Goal: Task Accomplishment & Management: Manage account settings

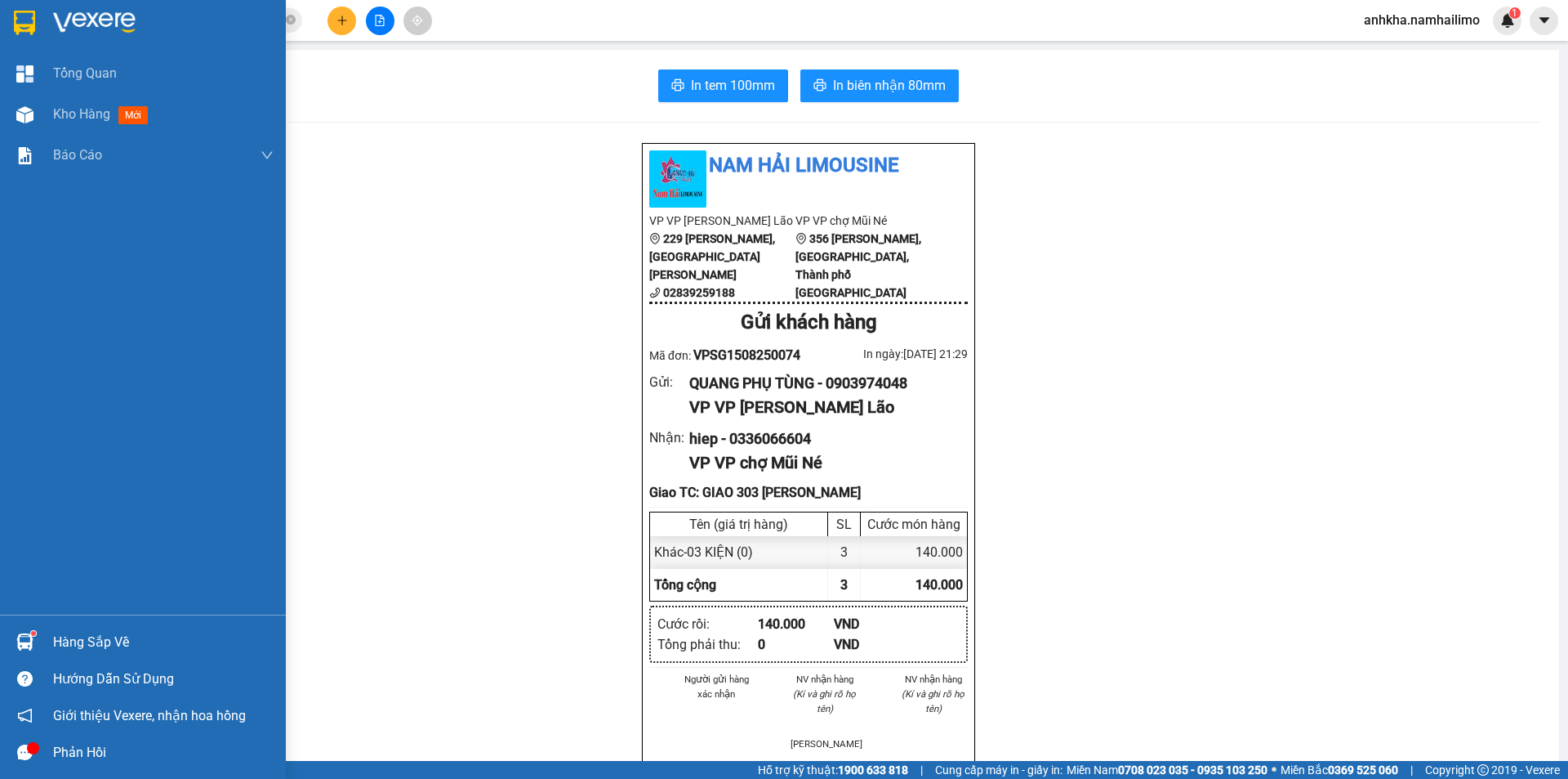
click at [30, 124] on div at bounding box center [25, 115] width 28 height 28
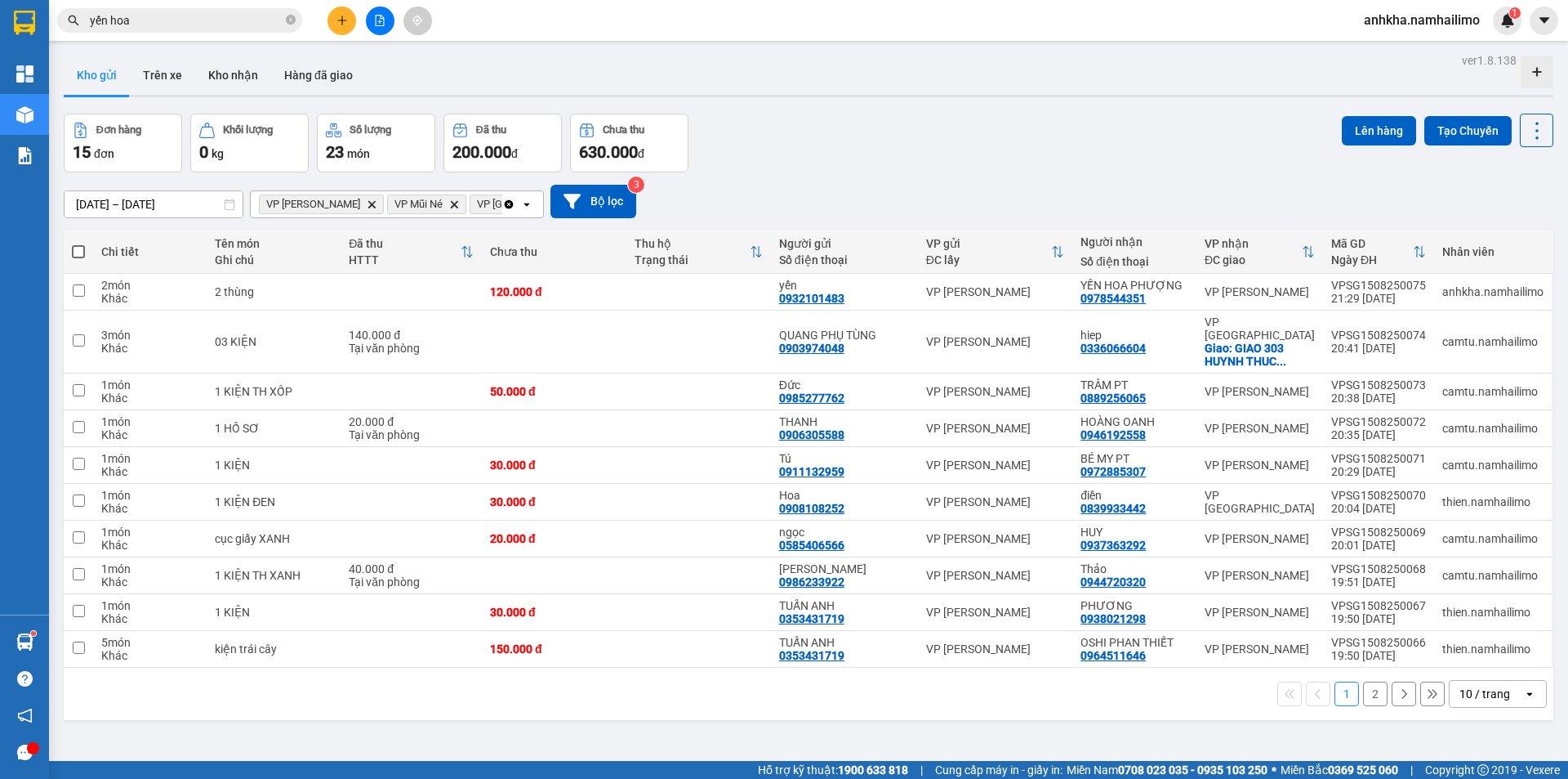
click at [371, 18] on button at bounding box center [380, 21] width 28 height 28
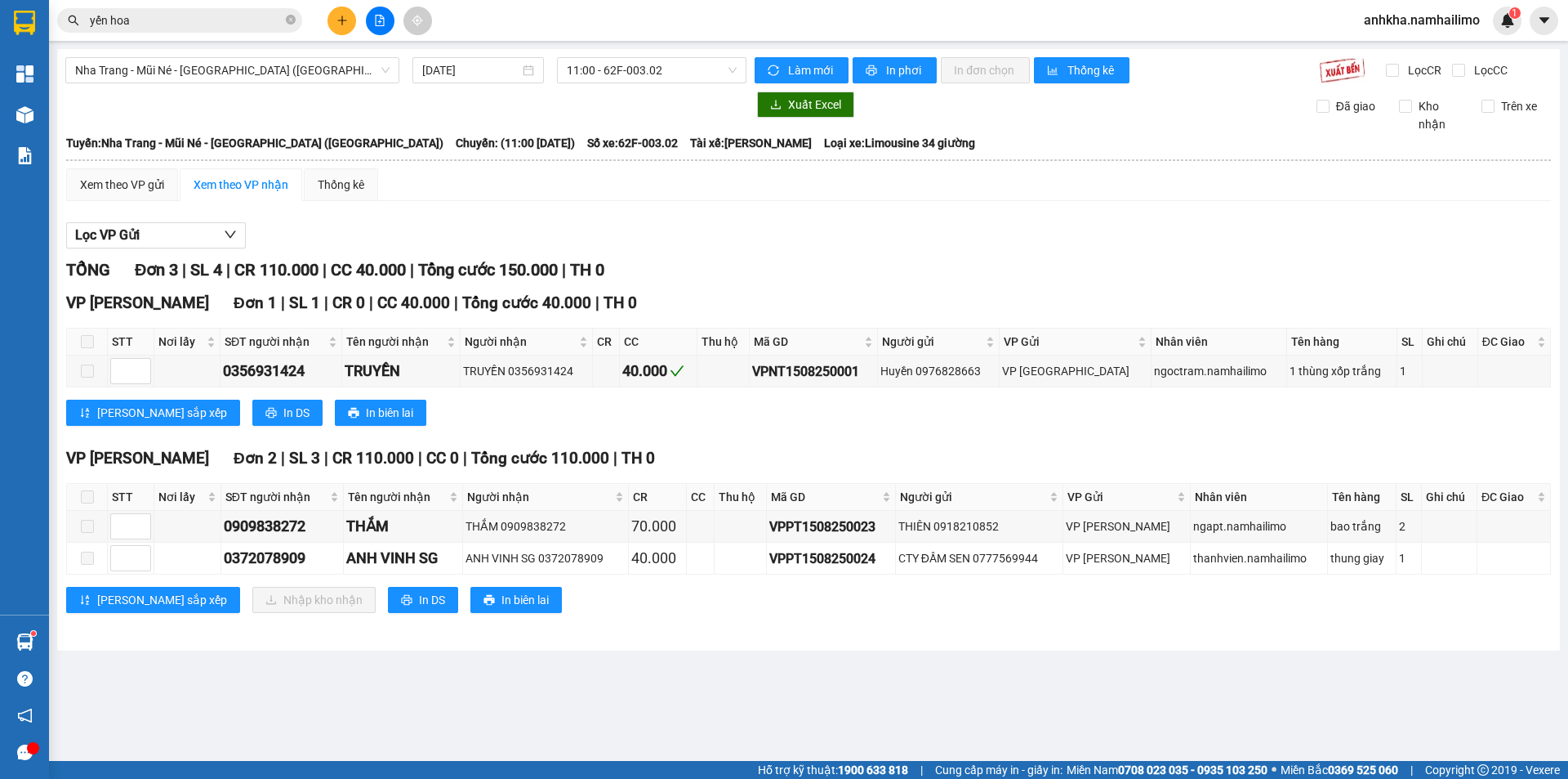
click at [330, 83] on div "[GEOGRAPHIC_DATA] - Mũi Né - [GEOGRAPHIC_DATA] ([GEOGRAPHIC_DATA]) [DATE] 11:00…" at bounding box center [809, 350] width 1503 height 602
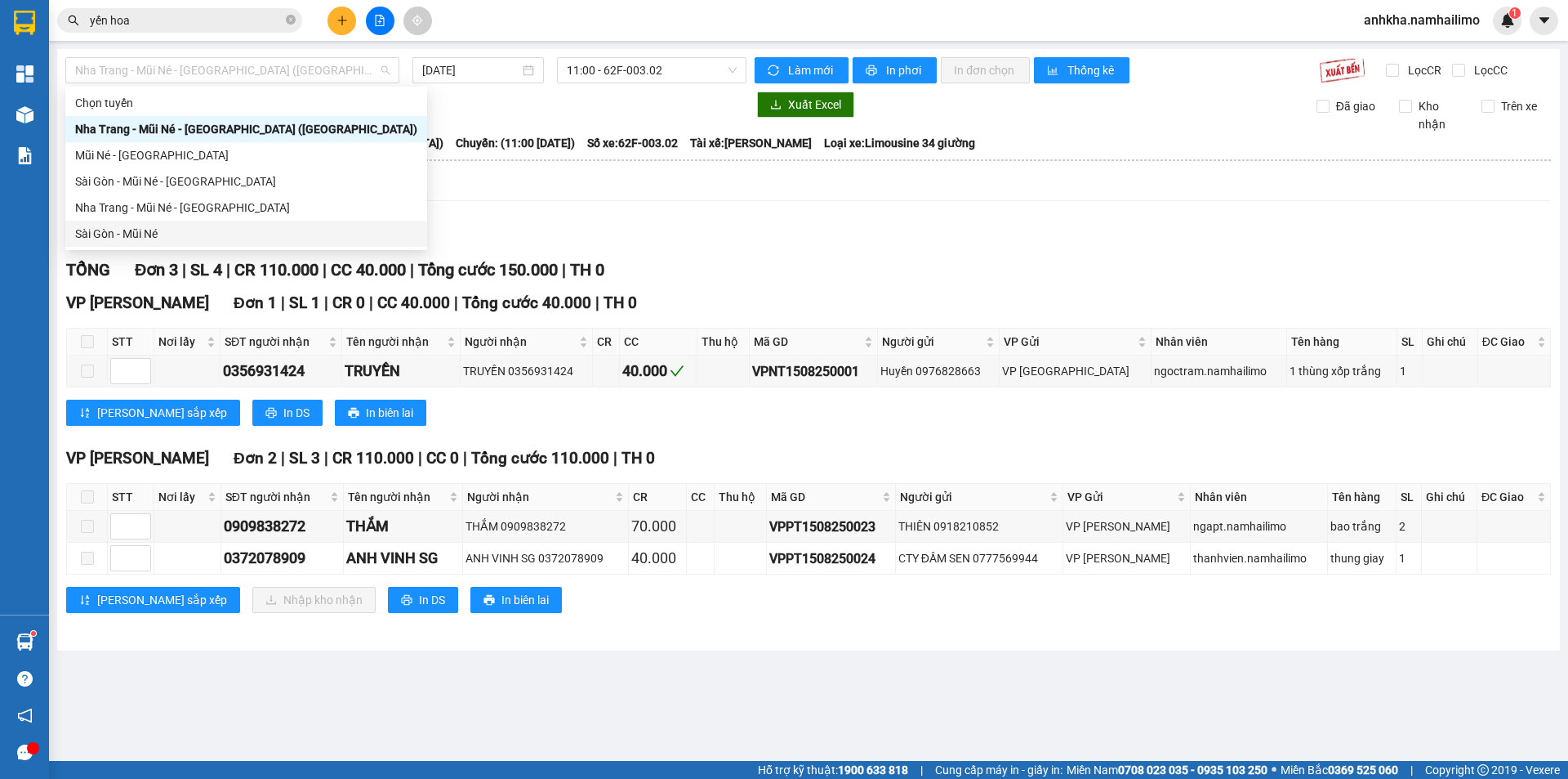
click at [118, 234] on div "Sài Gòn - Mũi Né" at bounding box center [246, 234] width 342 height 18
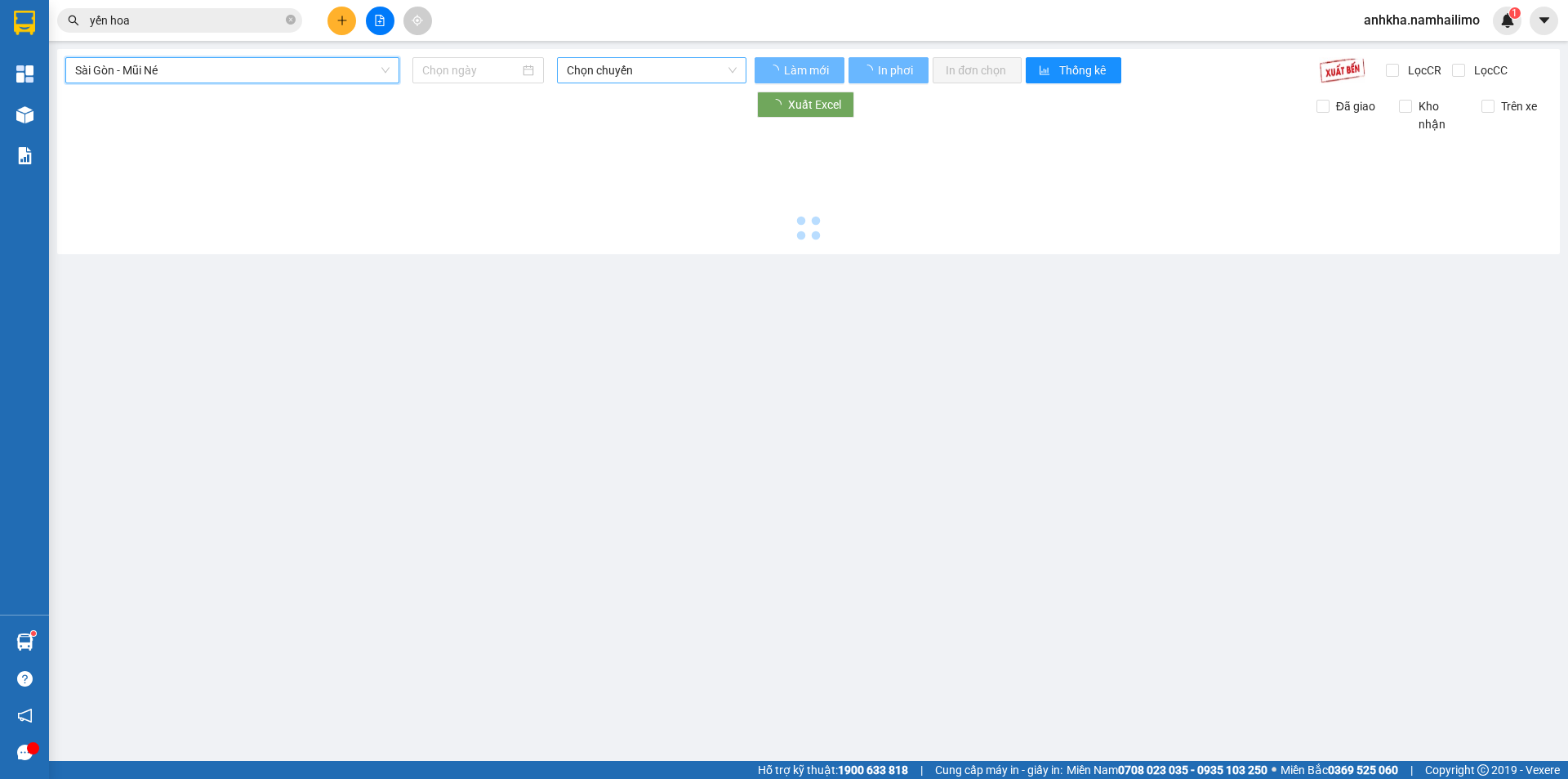
type input "[DATE]"
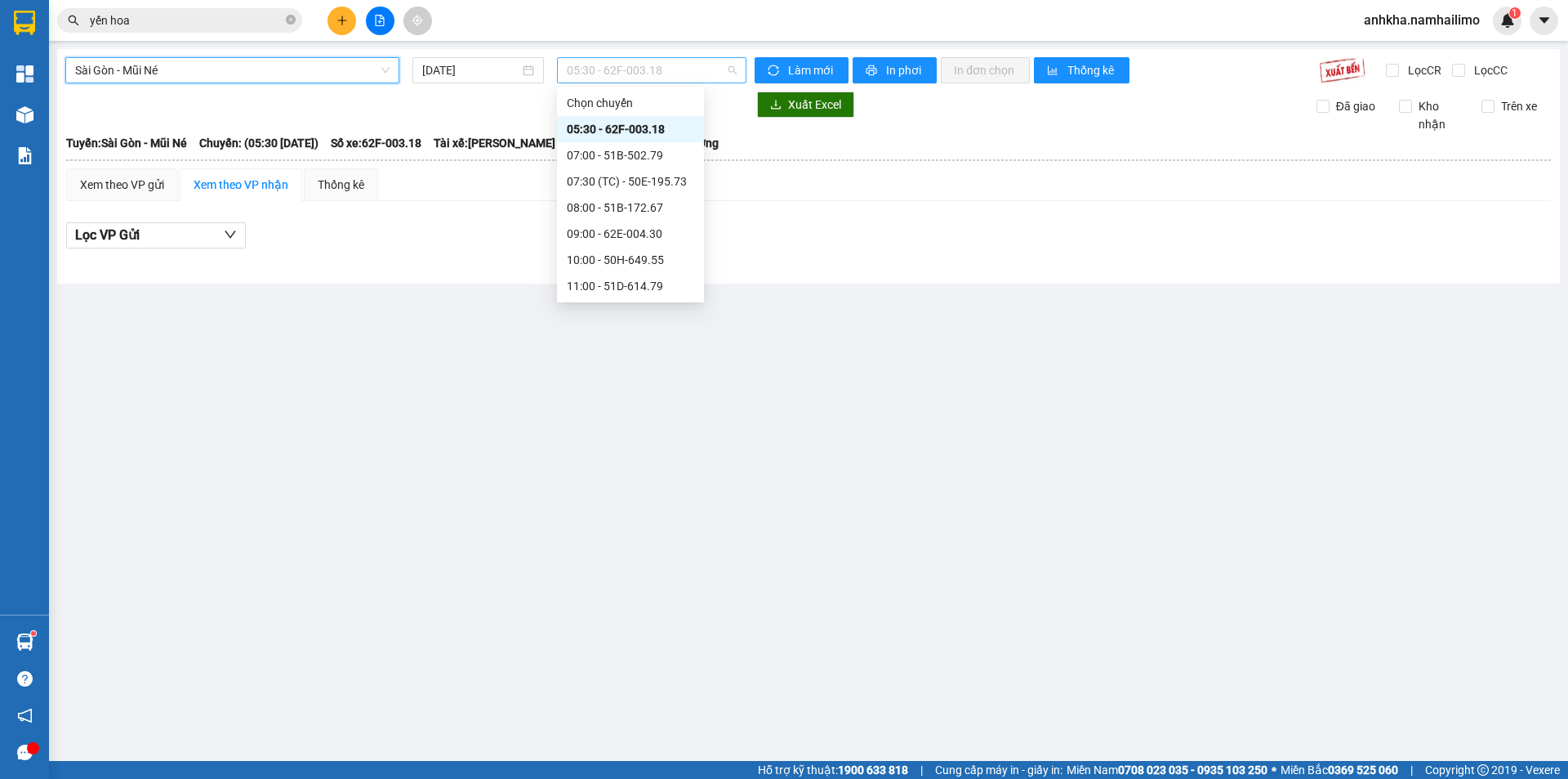
click at [613, 74] on span "05:30 - 62F-003.18" at bounding box center [652, 70] width 170 height 24
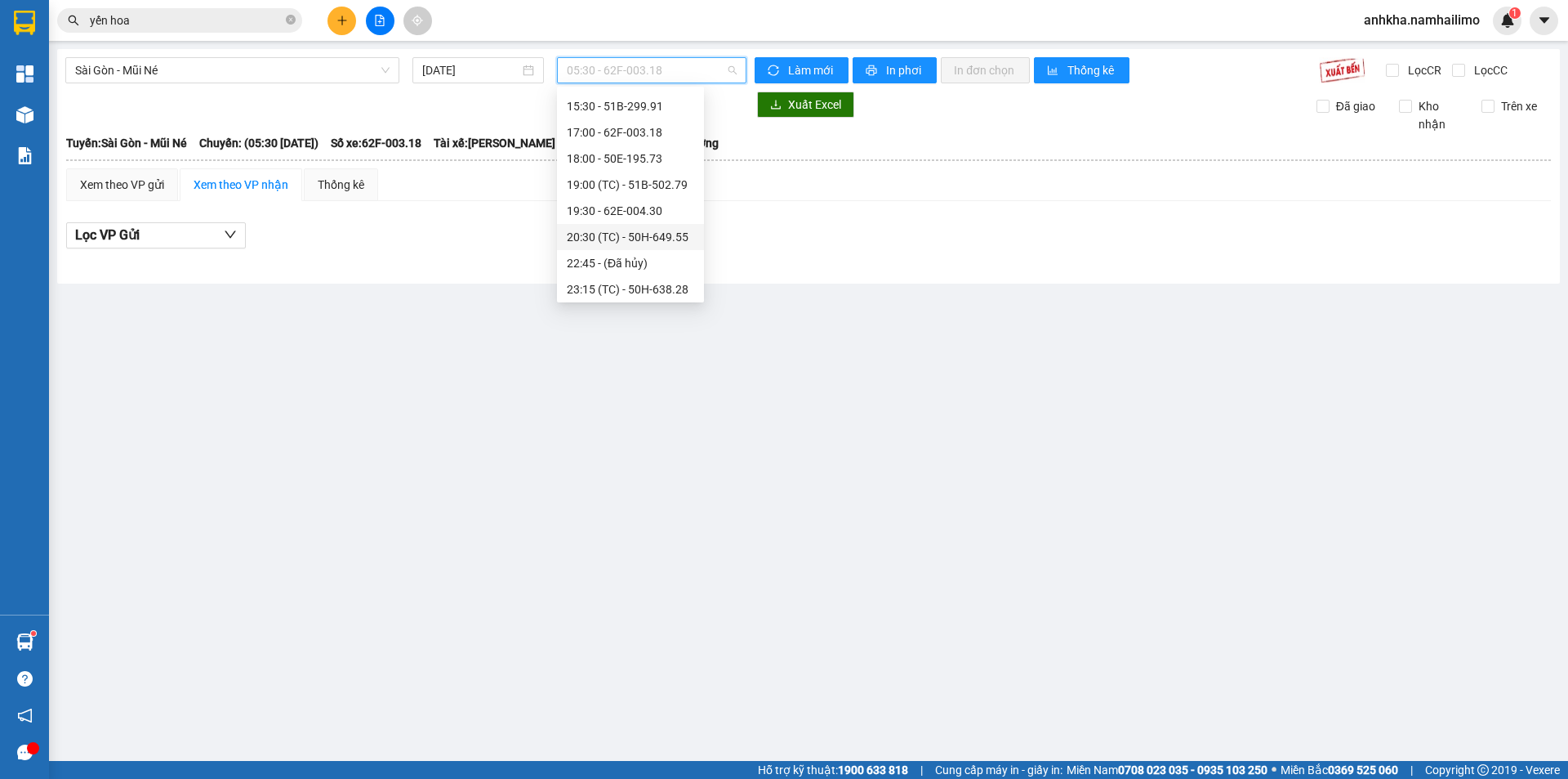
scroll to position [262, 0]
click at [600, 212] on div "19:30 - 62E-004.30" at bounding box center [630, 207] width 127 height 18
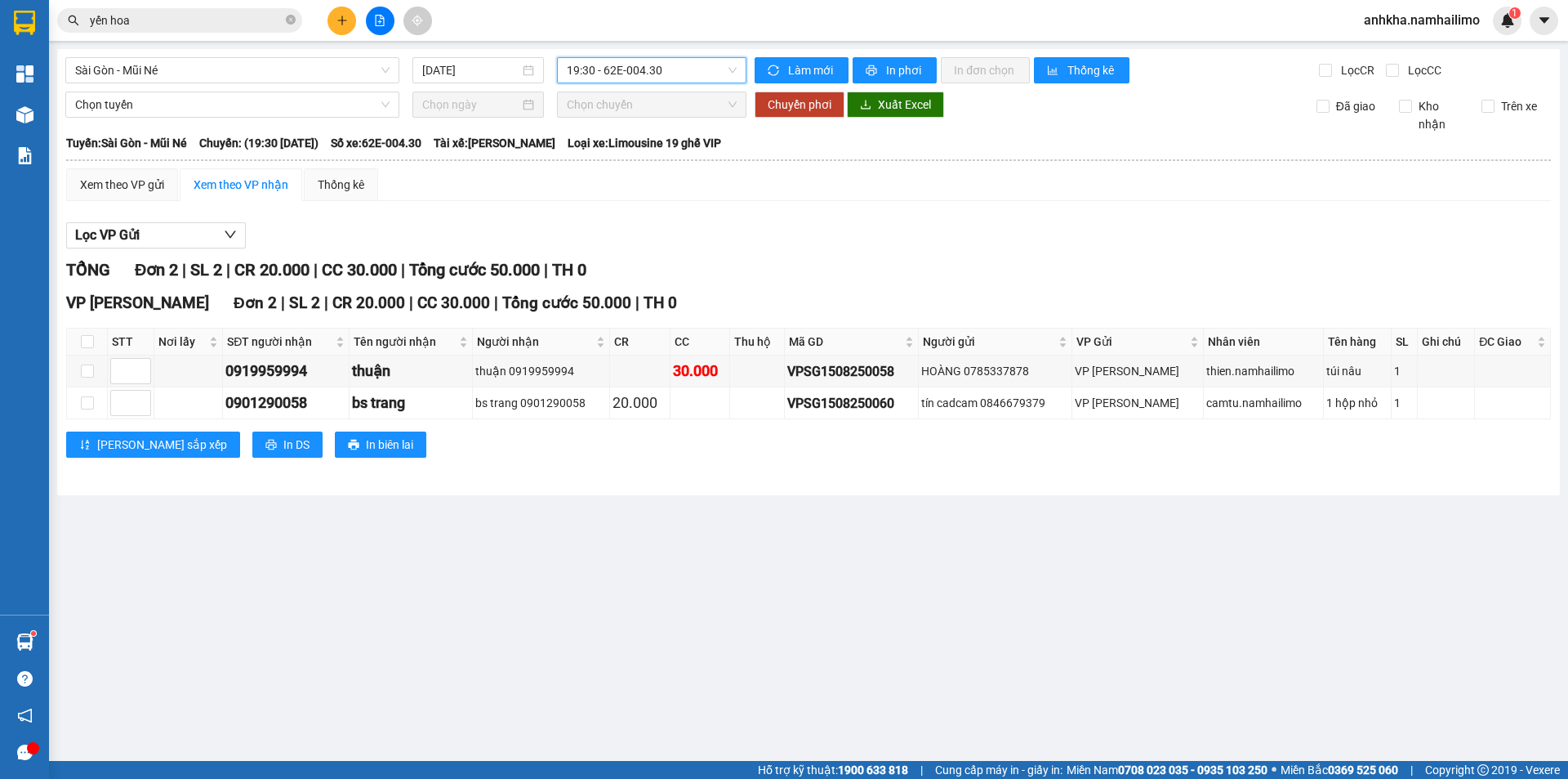
click at [617, 69] on span "19:30 - 62E-004.30" at bounding box center [652, 70] width 170 height 24
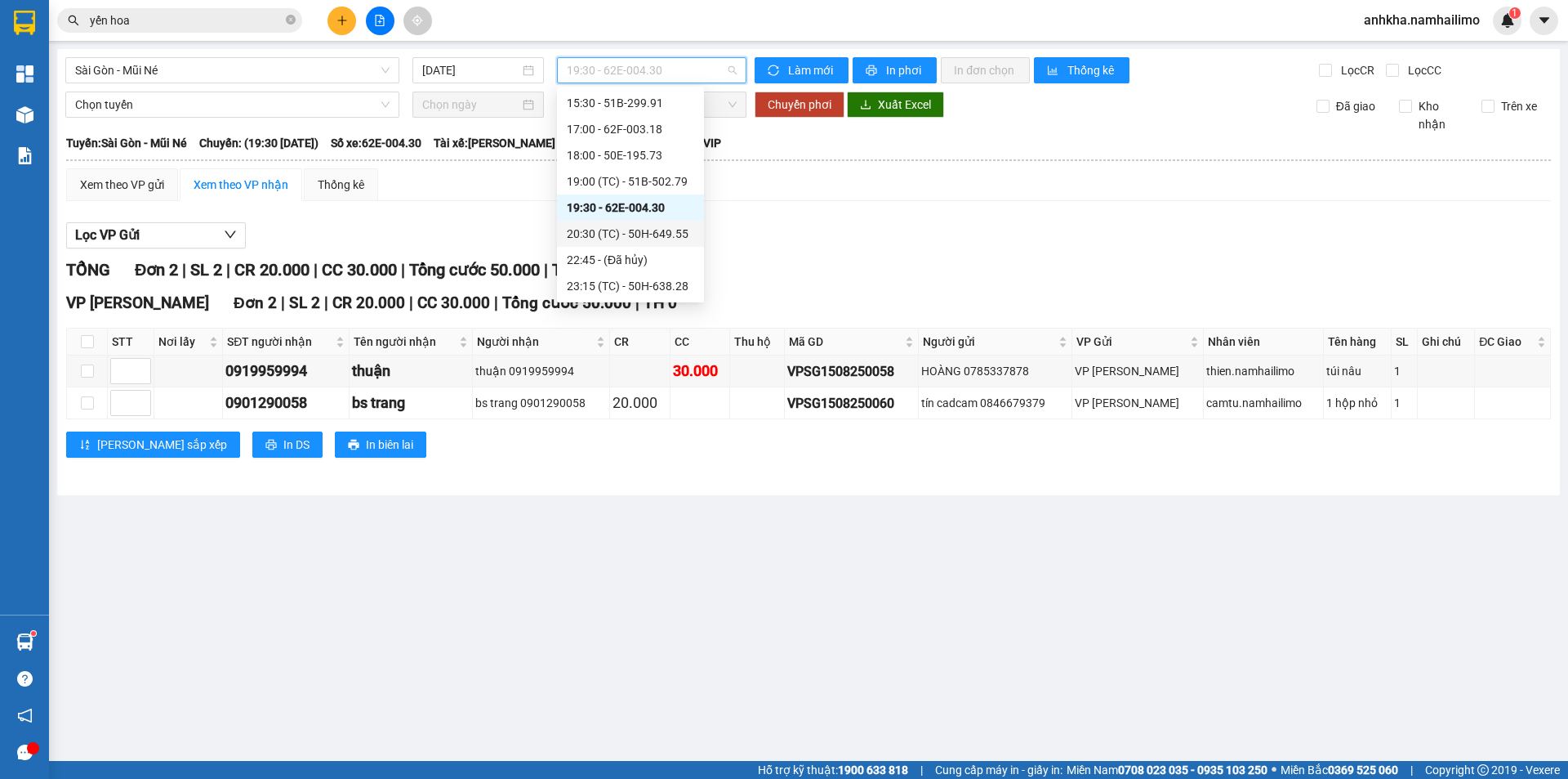
click at [604, 227] on div "20:30 (TC) - 50H-649.55" at bounding box center [630, 234] width 127 height 18
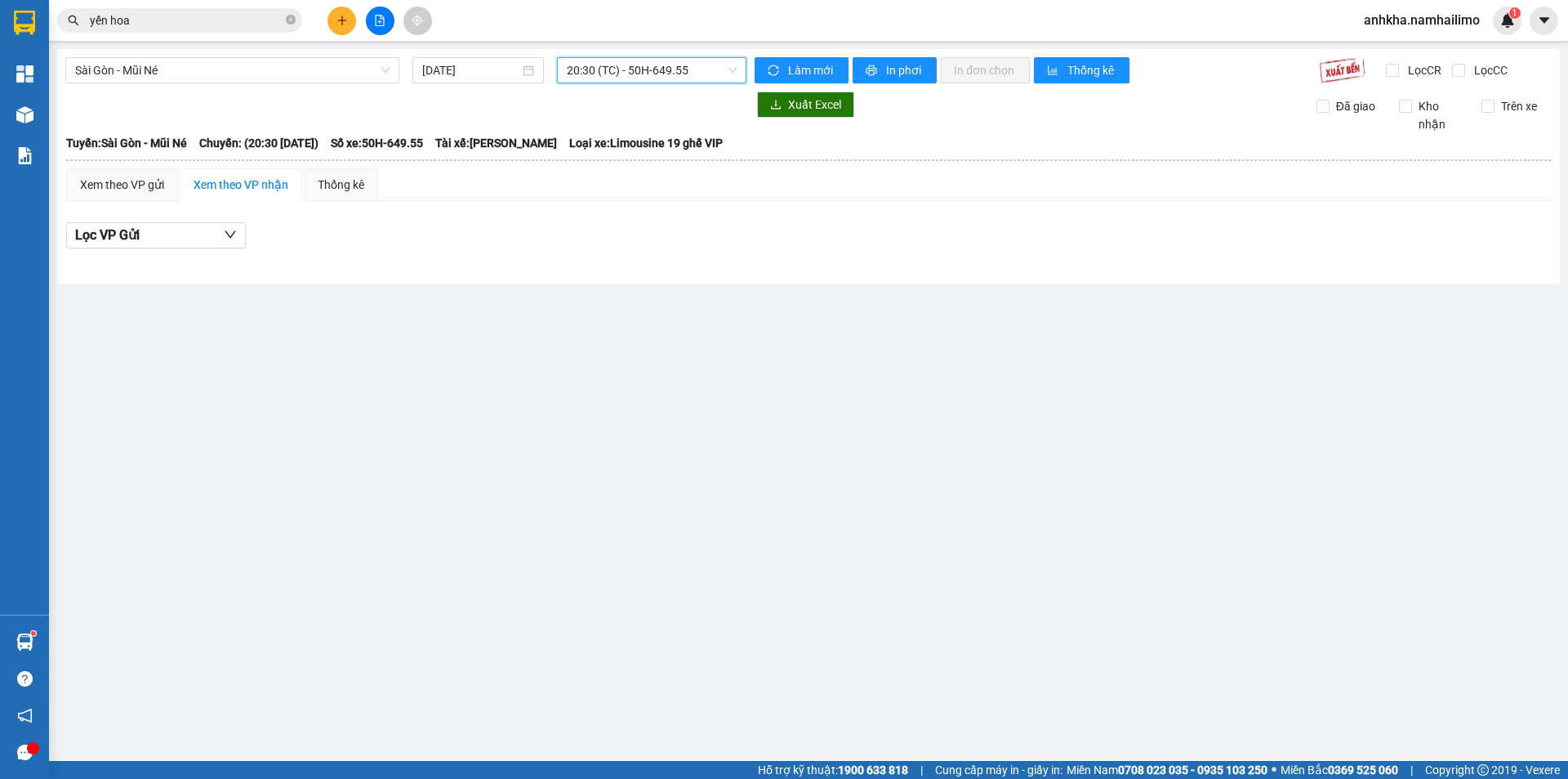
click at [658, 72] on span "20:30 (TC) - 50H-649.55" at bounding box center [652, 70] width 170 height 24
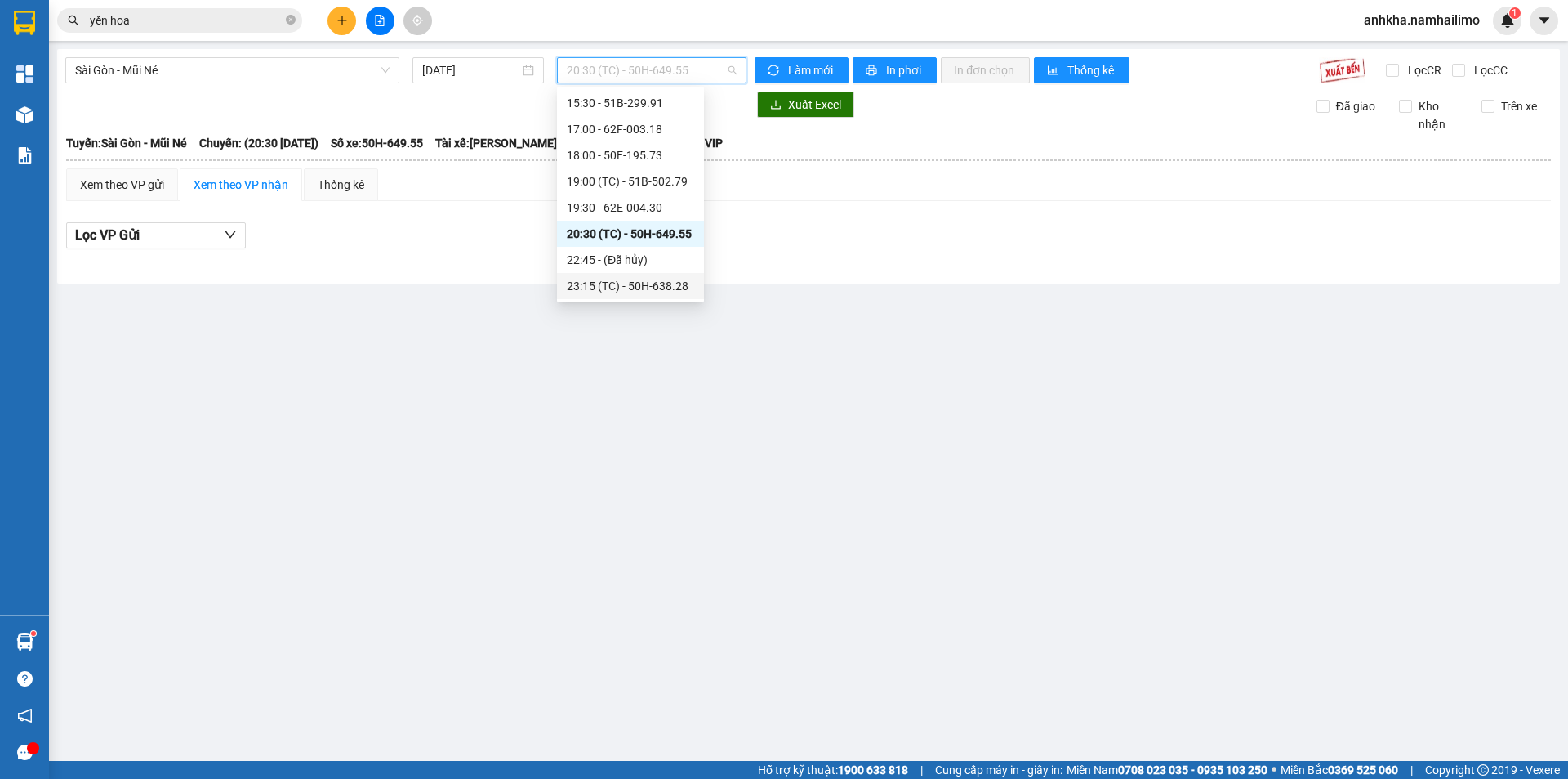
click at [594, 284] on div "23:15 (TC) - 50H-638.28" at bounding box center [630, 287] width 127 height 18
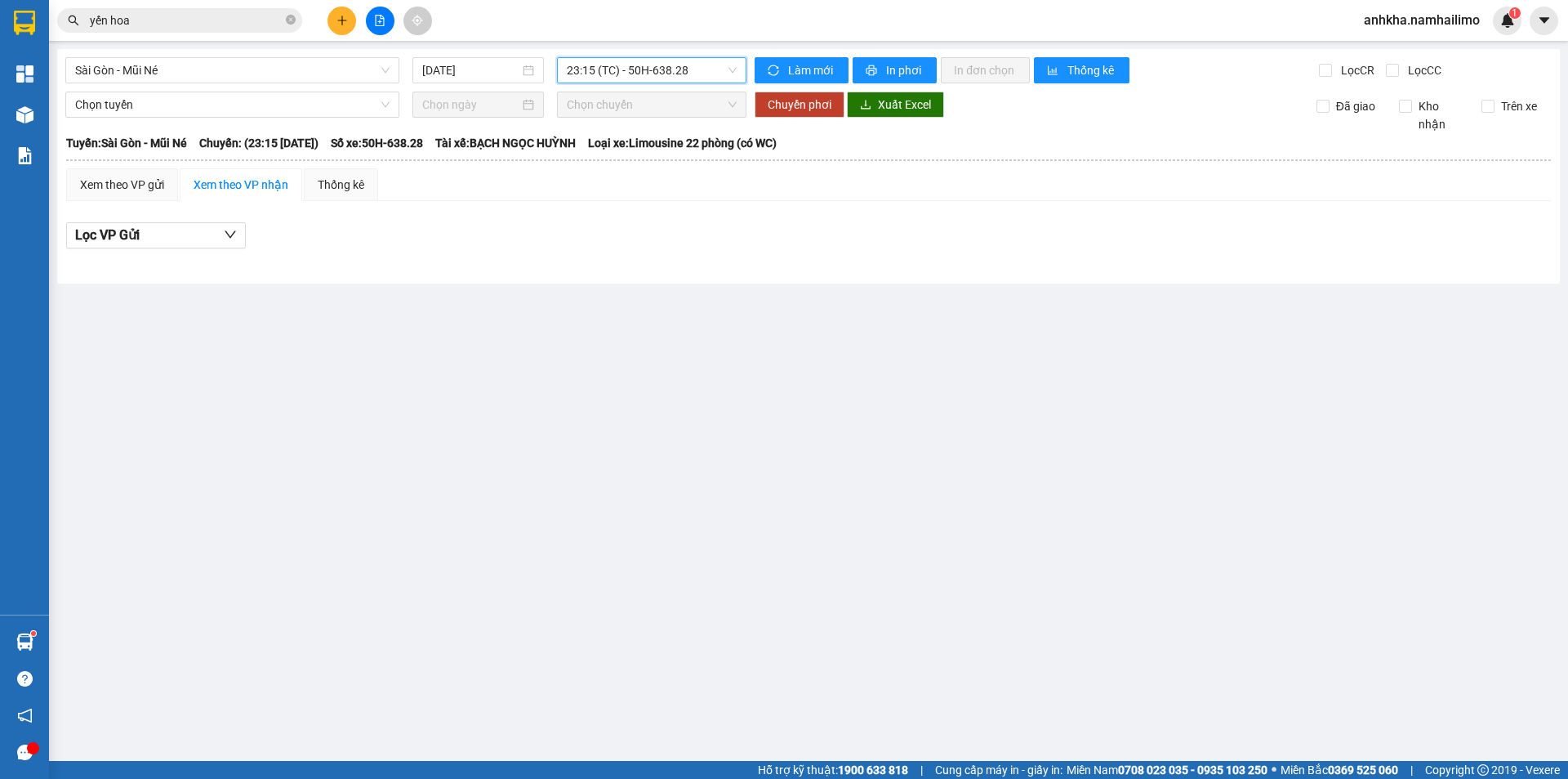
click at [634, 54] on div "[GEOGRAPHIC_DATA] - Mũi Né [DATE] 23:15 23:15 (TC) - 50H-638.28 Làm mới In phơi…" at bounding box center [809, 167] width 1503 height 235
click at [633, 62] on span "23:15 (TC) - 50H-638.28" at bounding box center [652, 70] width 170 height 24
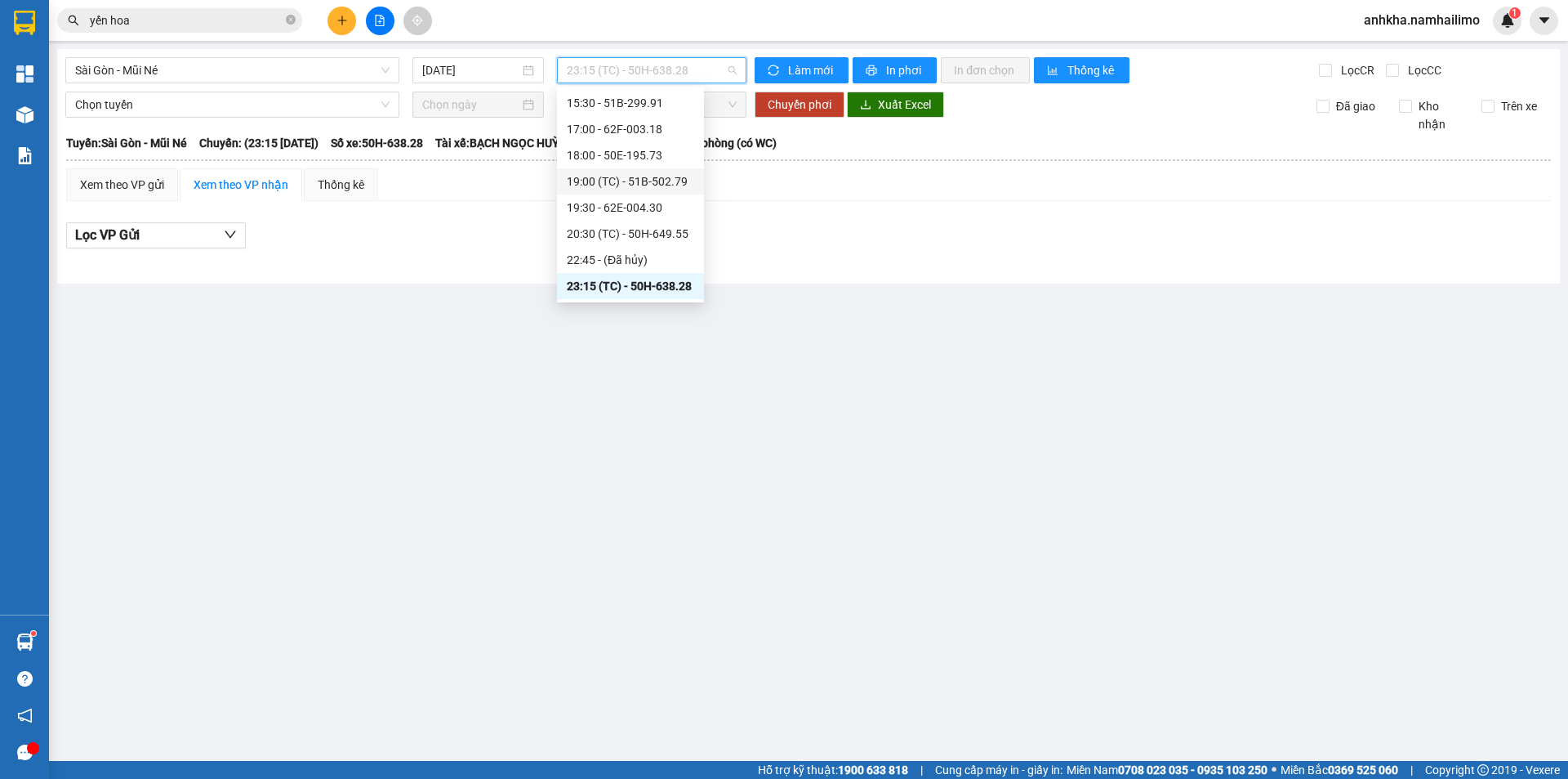
click at [613, 187] on div "19:00 (TC) - 51B-502.79" at bounding box center [630, 182] width 127 height 18
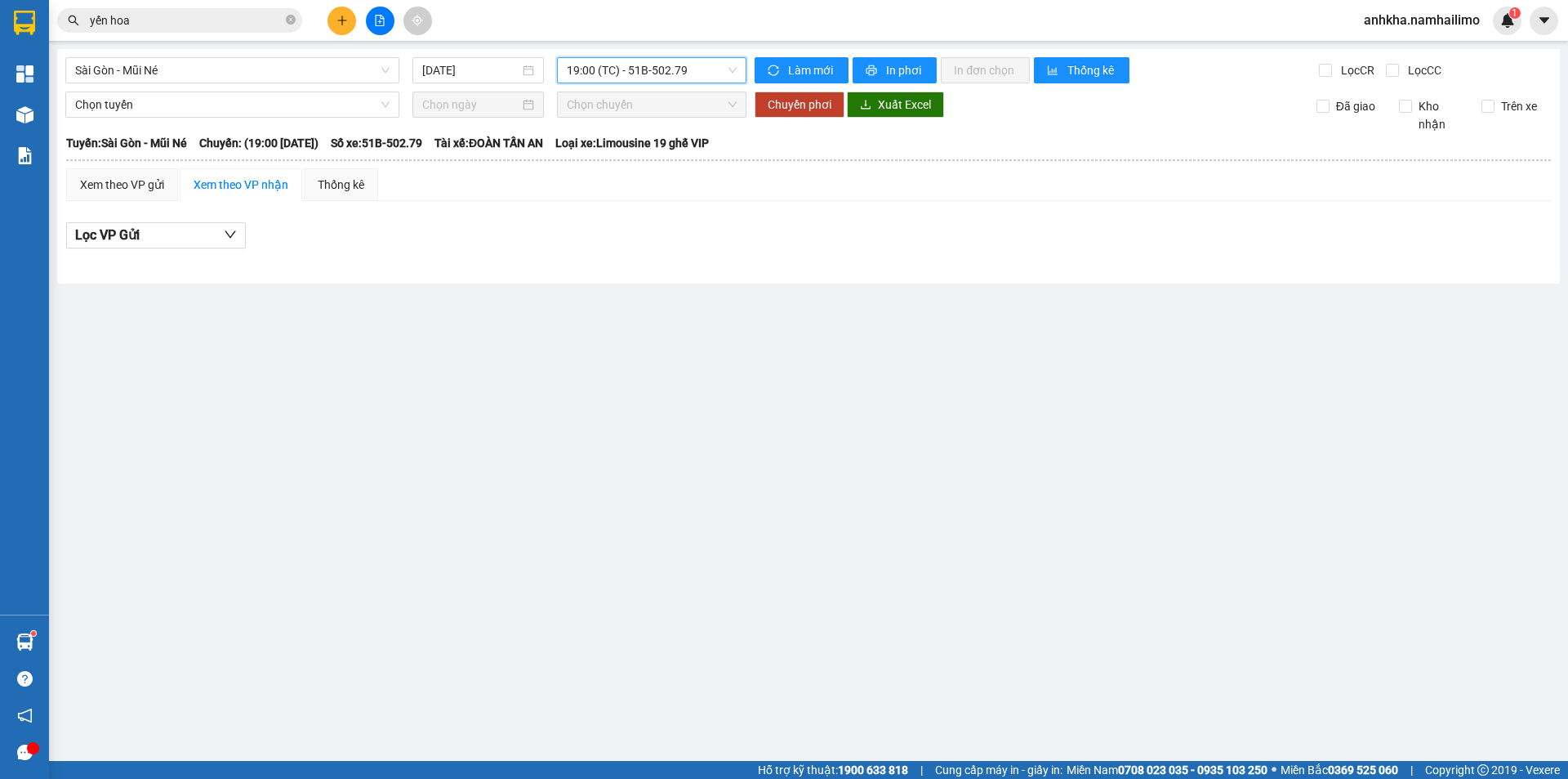
click at [629, 72] on span "19:00 (TC) - 51B-502.79" at bounding box center [652, 70] width 170 height 24
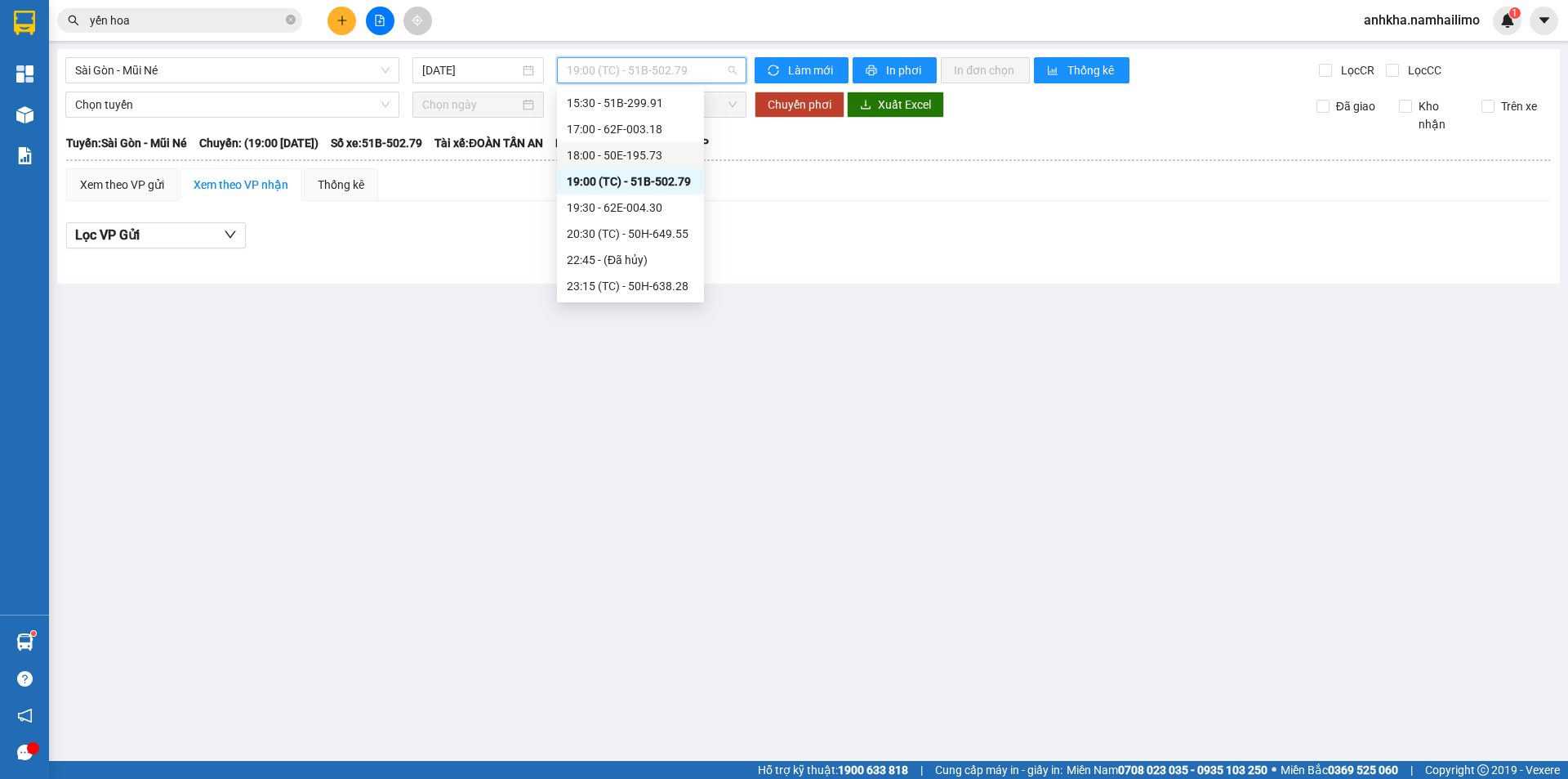
click at [610, 159] on div "18:00 - 50E-195.73" at bounding box center [630, 156] width 127 height 18
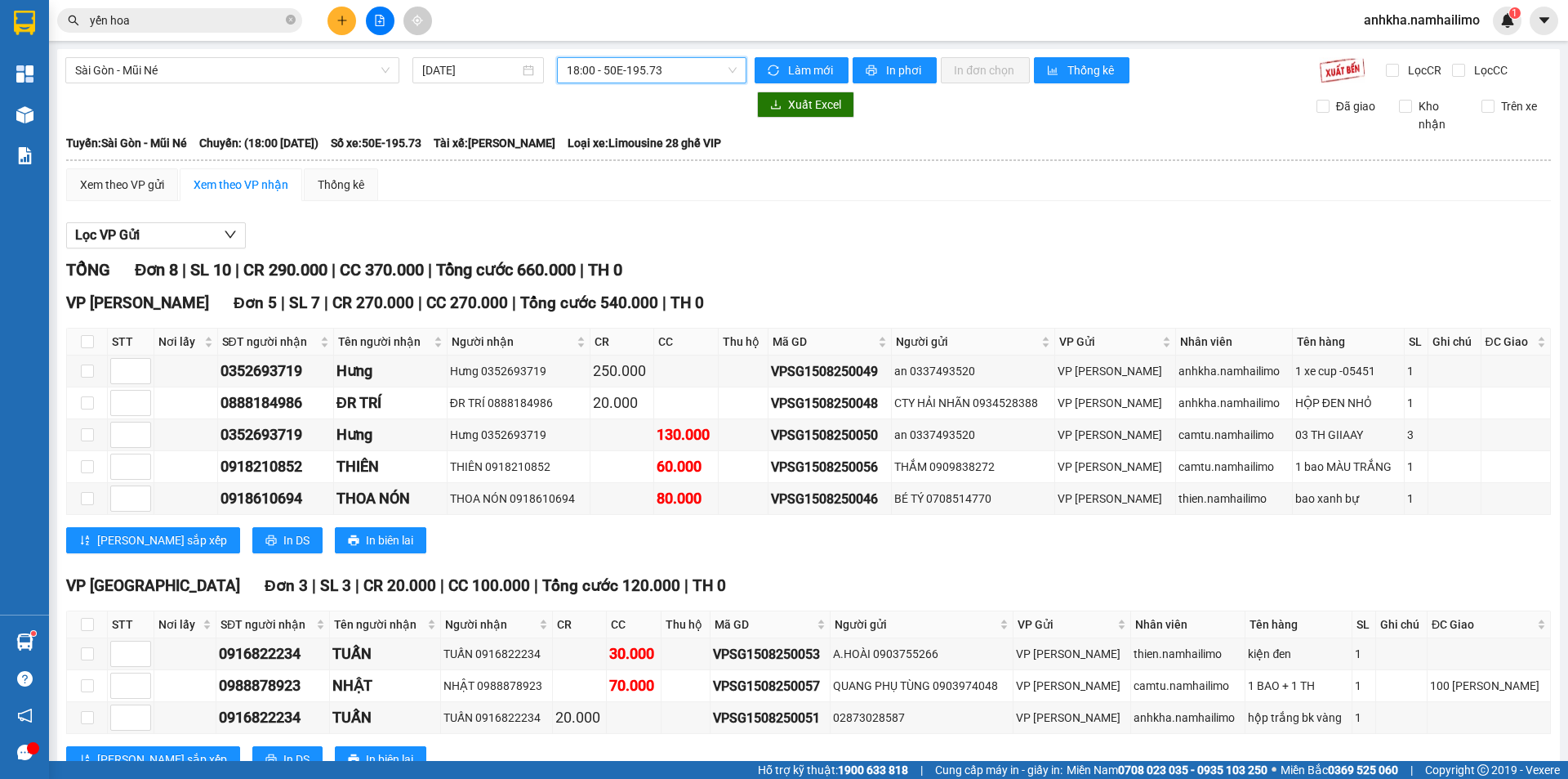
scroll to position [57, 0]
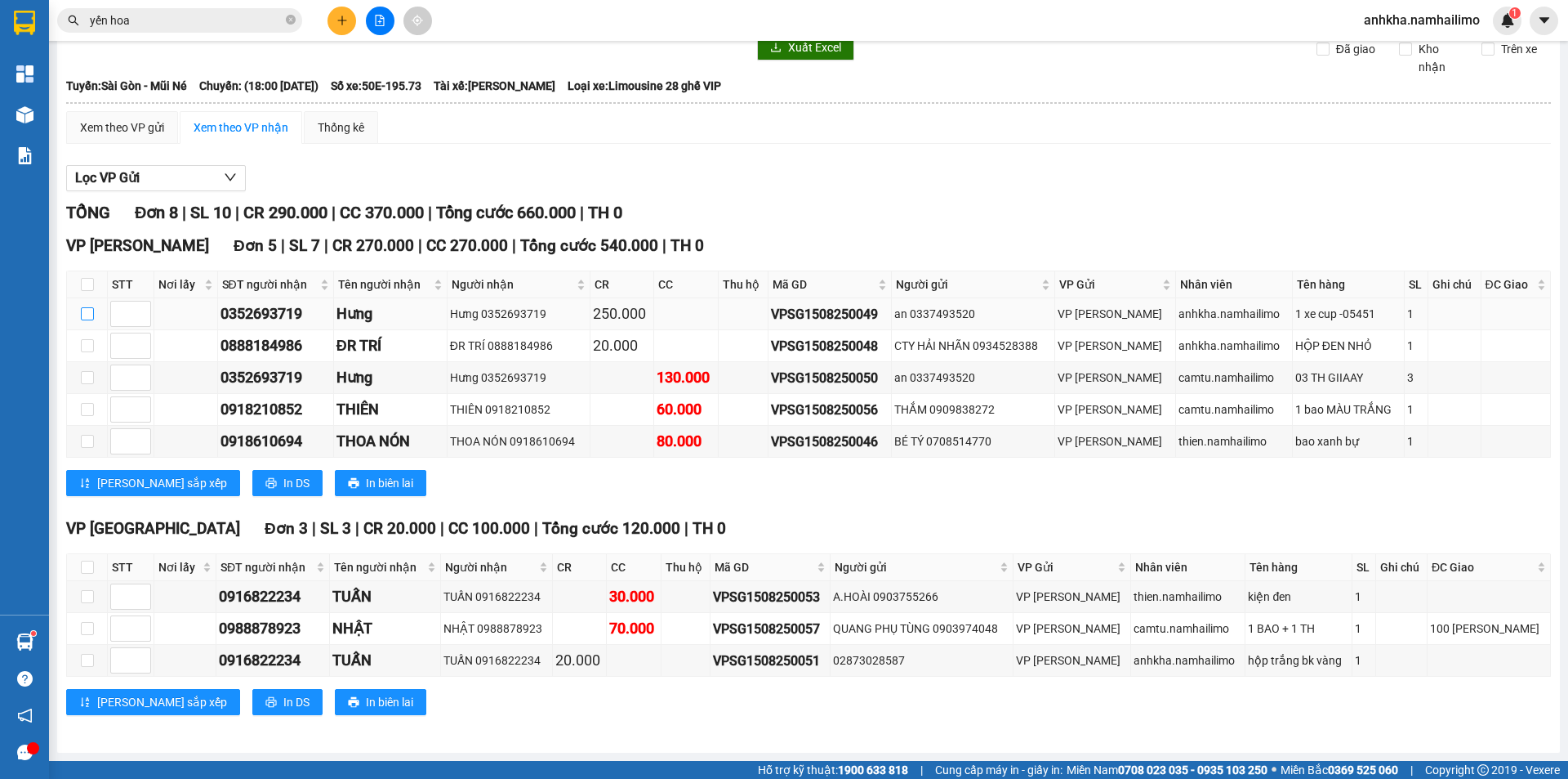
click at [83, 311] on input "checkbox" at bounding box center [87, 314] width 13 height 13
checkbox input "true"
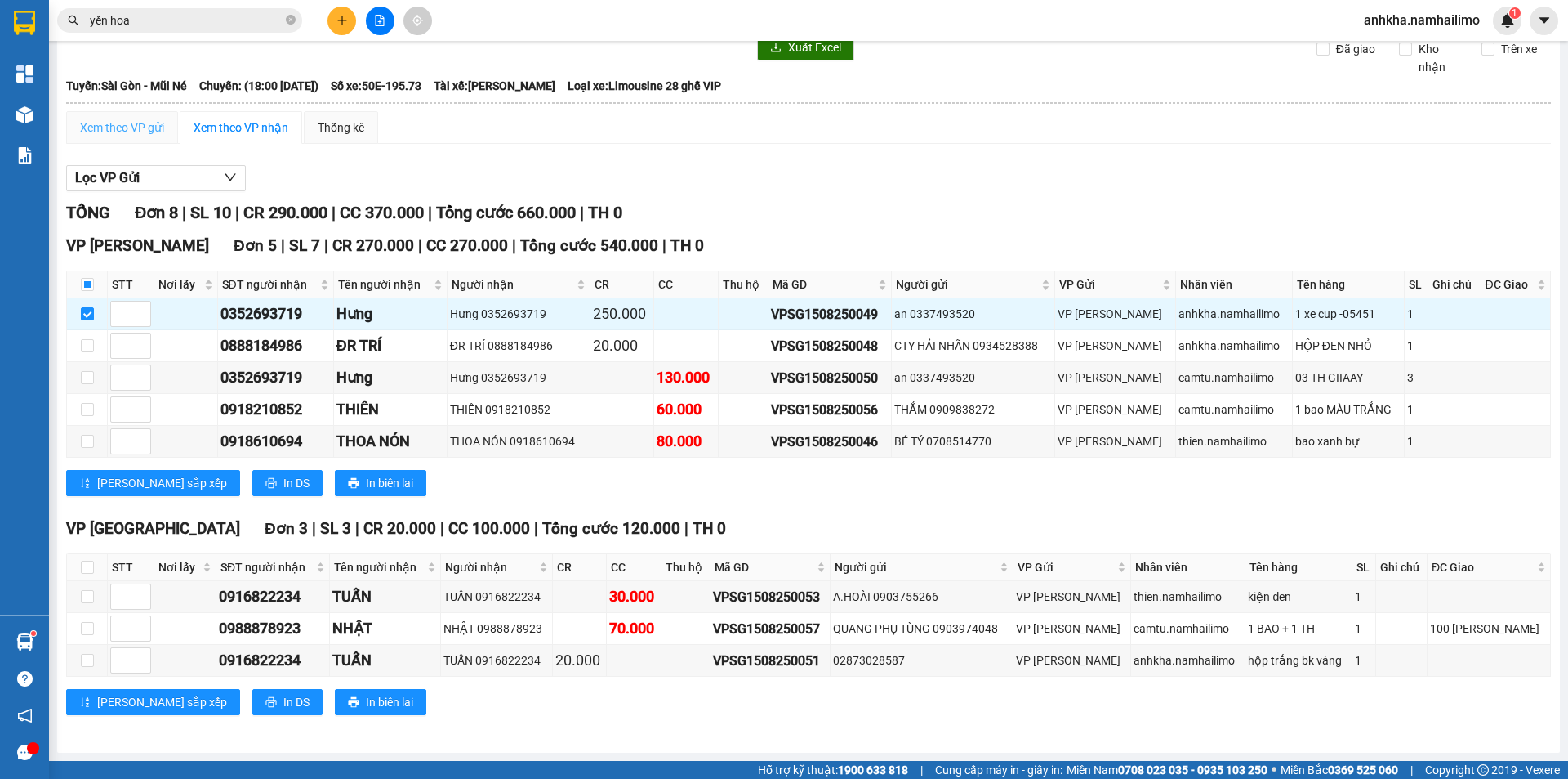
click at [89, 112] on div "Xem theo VP gửi" at bounding box center [122, 127] width 112 height 32
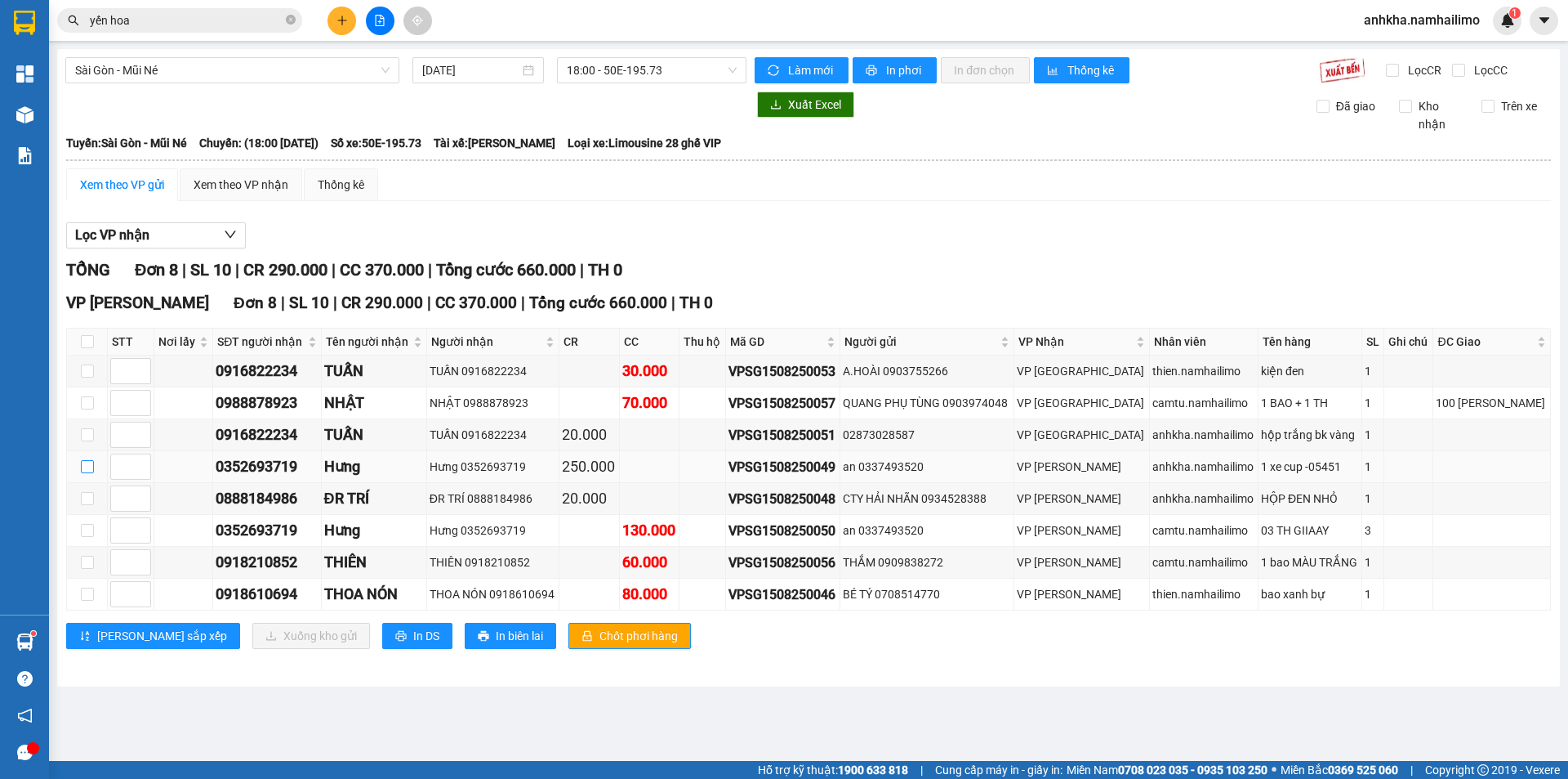
click at [82, 471] on input "checkbox" at bounding box center [87, 467] width 13 height 13
checkbox input "true"
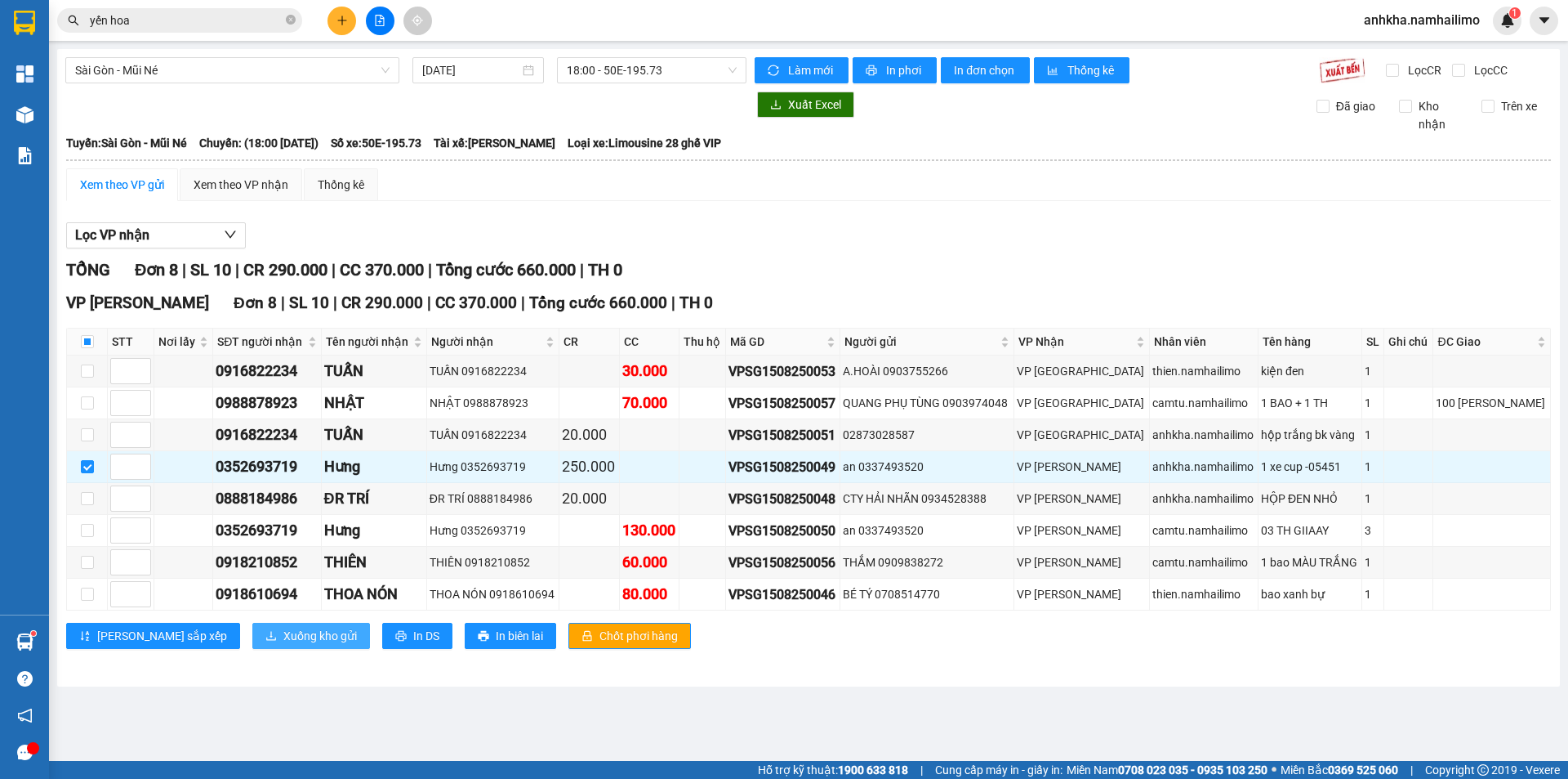
click at [283, 643] on span "Xuống kho gửi" at bounding box center [320, 636] width 73 height 18
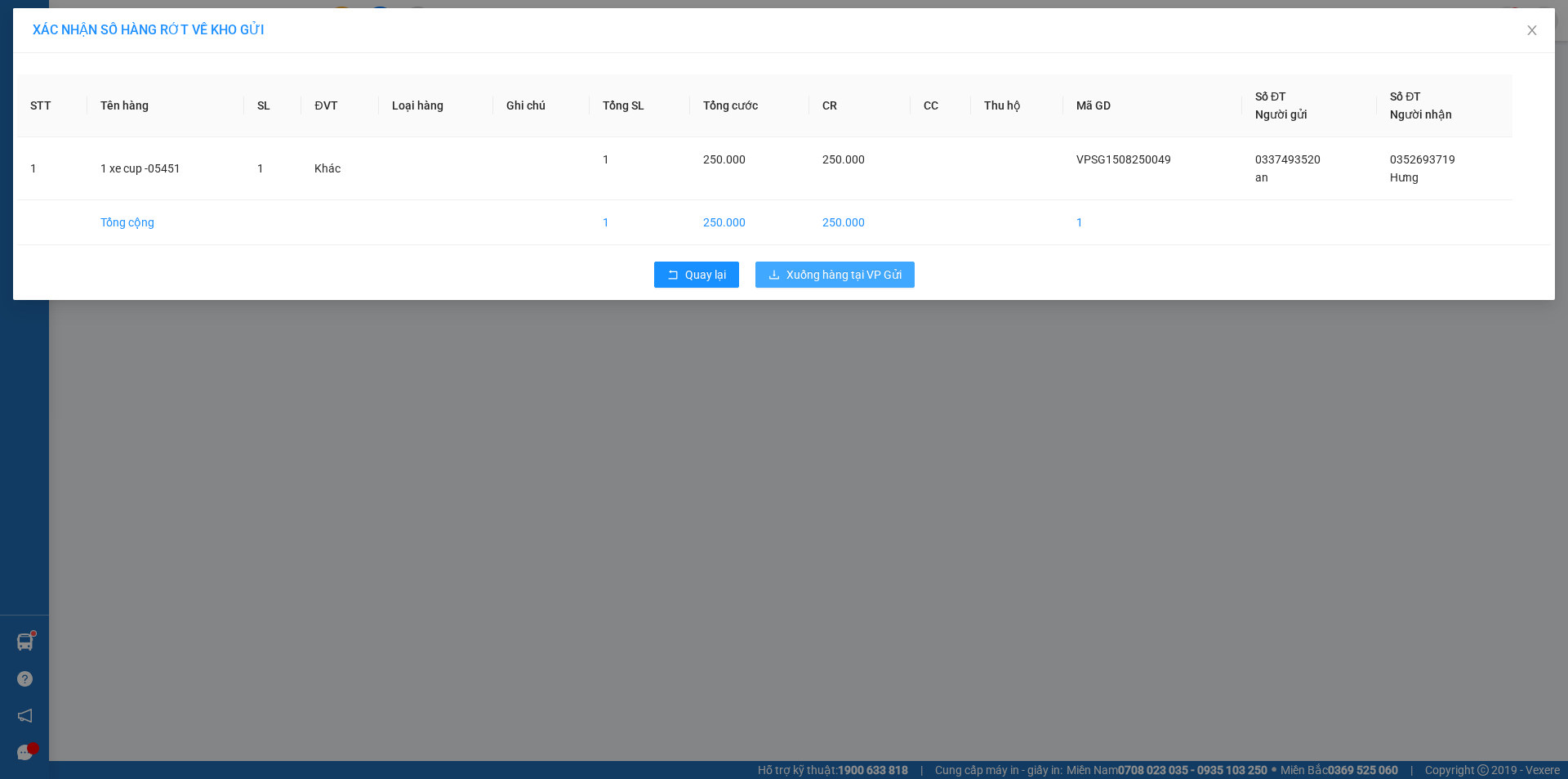
click at [804, 276] on span "Xuống hàng tại VP Gửi" at bounding box center [844, 275] width 115 height 18
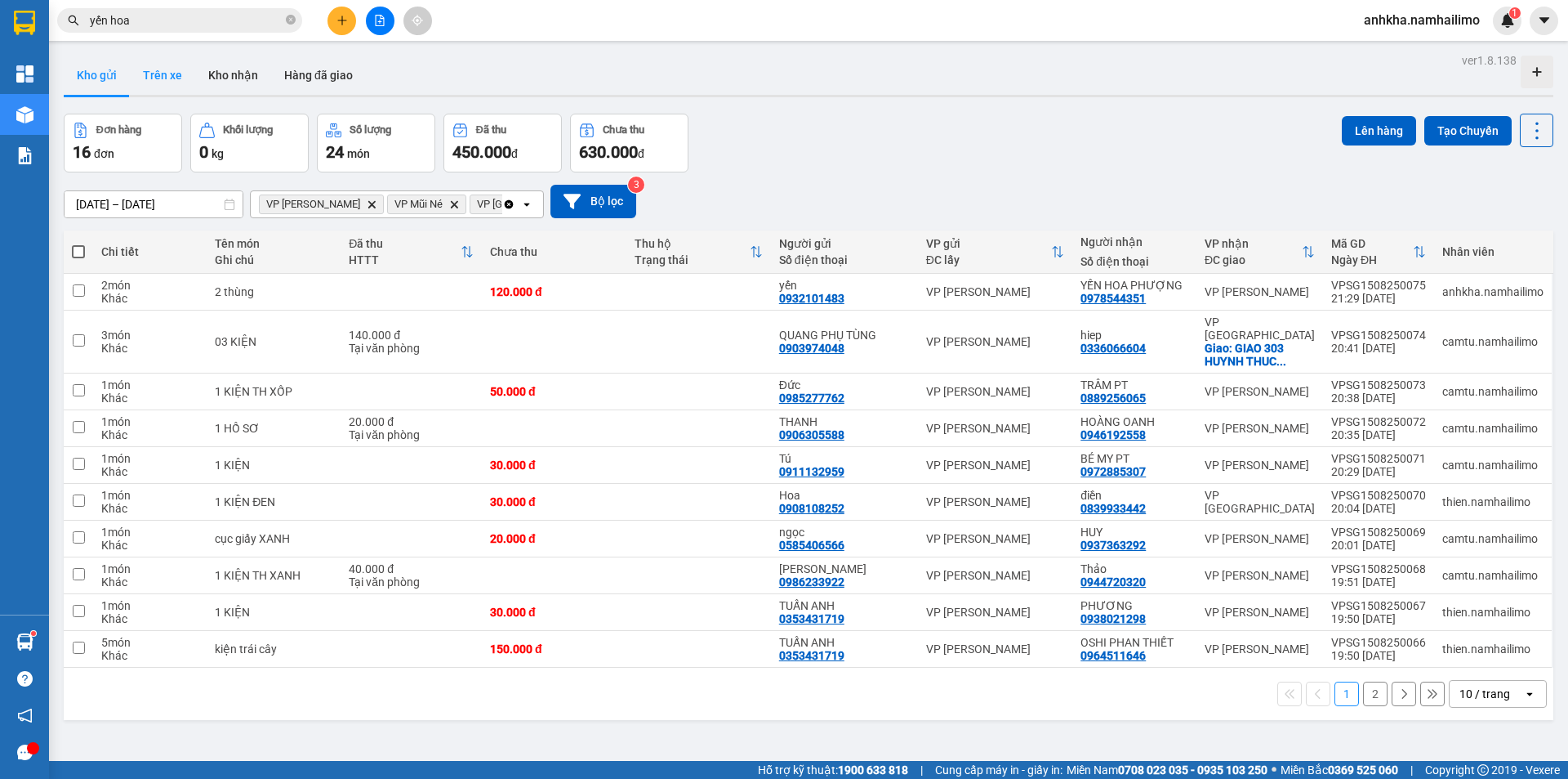
click at [161, 75] on button "Trên xe" at bounding box center [162, 75] width 65 height 39
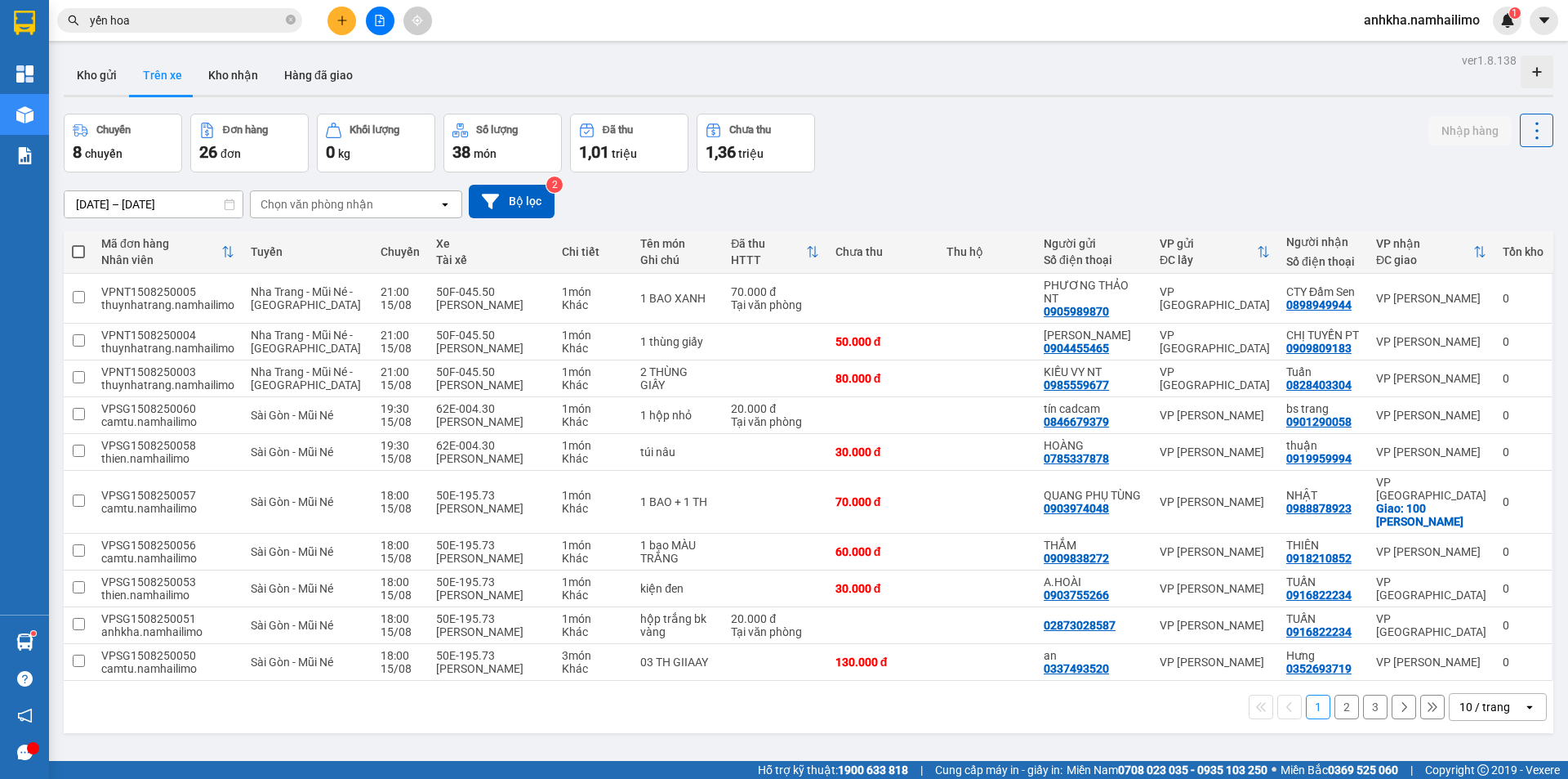
click at [362, 21] on div at bounding box center [380, 21] width 122 height 28
click at [371, 20] on button at bounding box center [380, 21] width 28 height 28
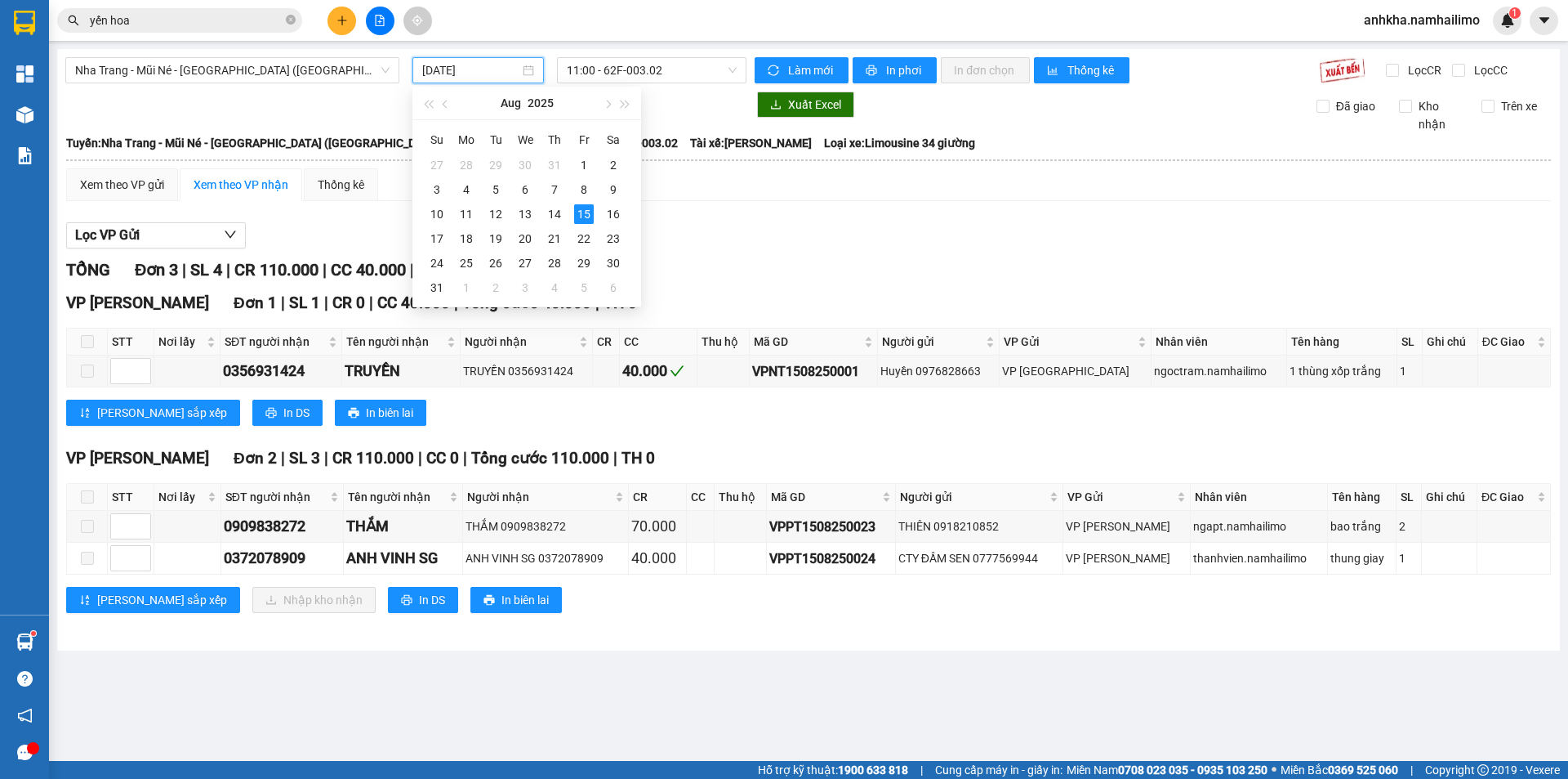
click at [510, 70] on input "[DATE]" at bounding box center [470, 71] width 97 height 18
click at [633, 72] on span "11:00 - 62F-003.02" at bounding box center [652, 70] width 170 height 24
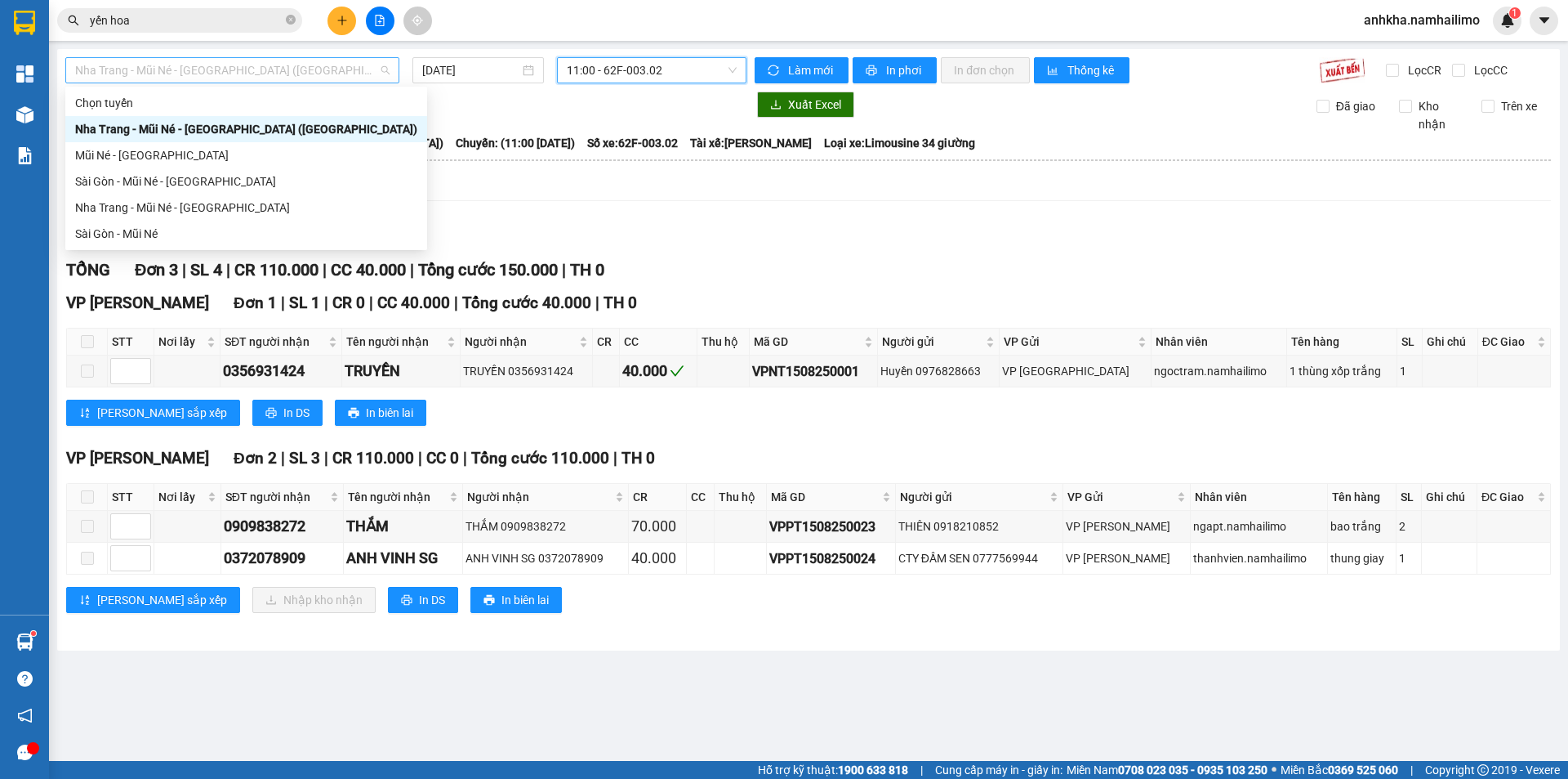
drag, startPoint x: 254, startPoint y: 67, endPoint x: 234, endPoint y: 118, distance: 54.8
click at [253, 69] on span "Nha Trang - Mũi Né - [GEOGRAPHIC_DATA] ([GEOGRAPHIC_DATA])" at bounding box center [232, 70] width 315 height 24
click at [188, 232] on div "Sài Gòn - Mũi Né" at bounding box center [246, 234] width 342 height 18
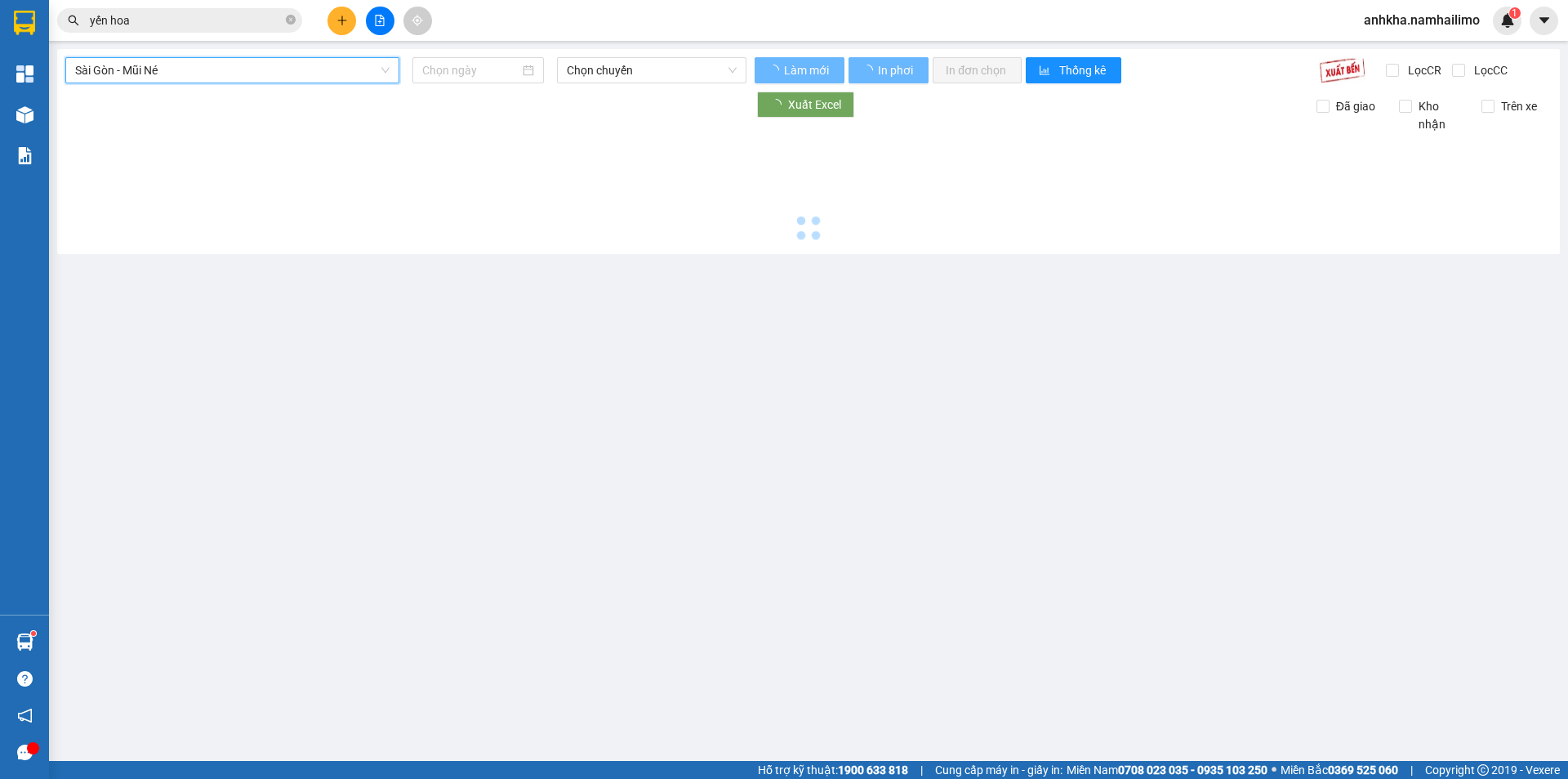
type input "[DATE]"
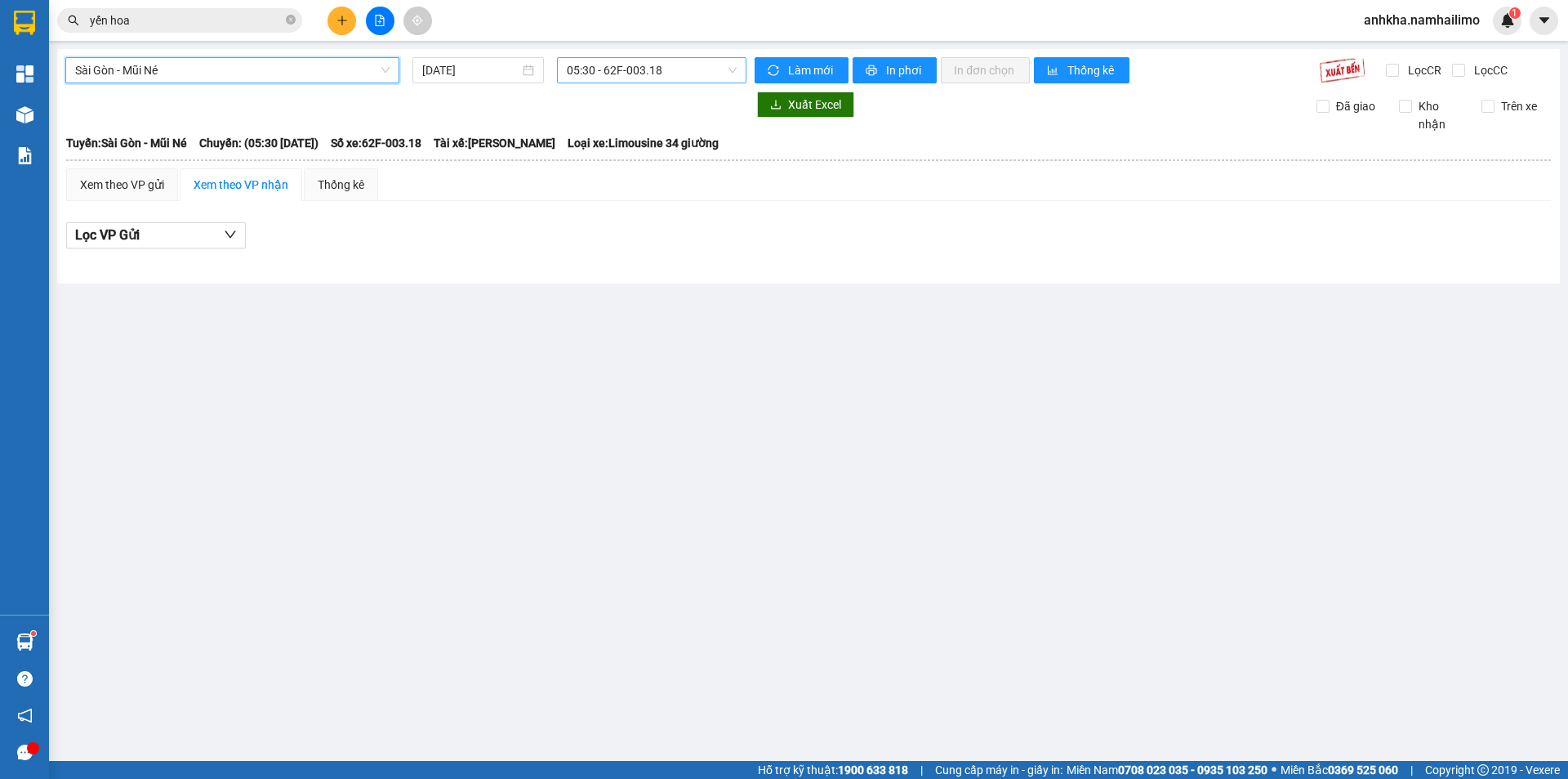
drag, startPoint x: 668, startPoint y: 85, endPoint x: 625, endPoint y: 63, distance: 48.3
click at [664, 81] on div "[GEOGRAPHIC_DATA] - Mũi Né [GEOGRAPHIC_DATA] - Mũi Né [DATE] 05:30 - 62F-003.18…" at bounding box center [809, 167] width 1503 height 235
click at [625, 63] on span "05:30 - 62F-003.18" at bounding box center [652, 70] width 170 height 24
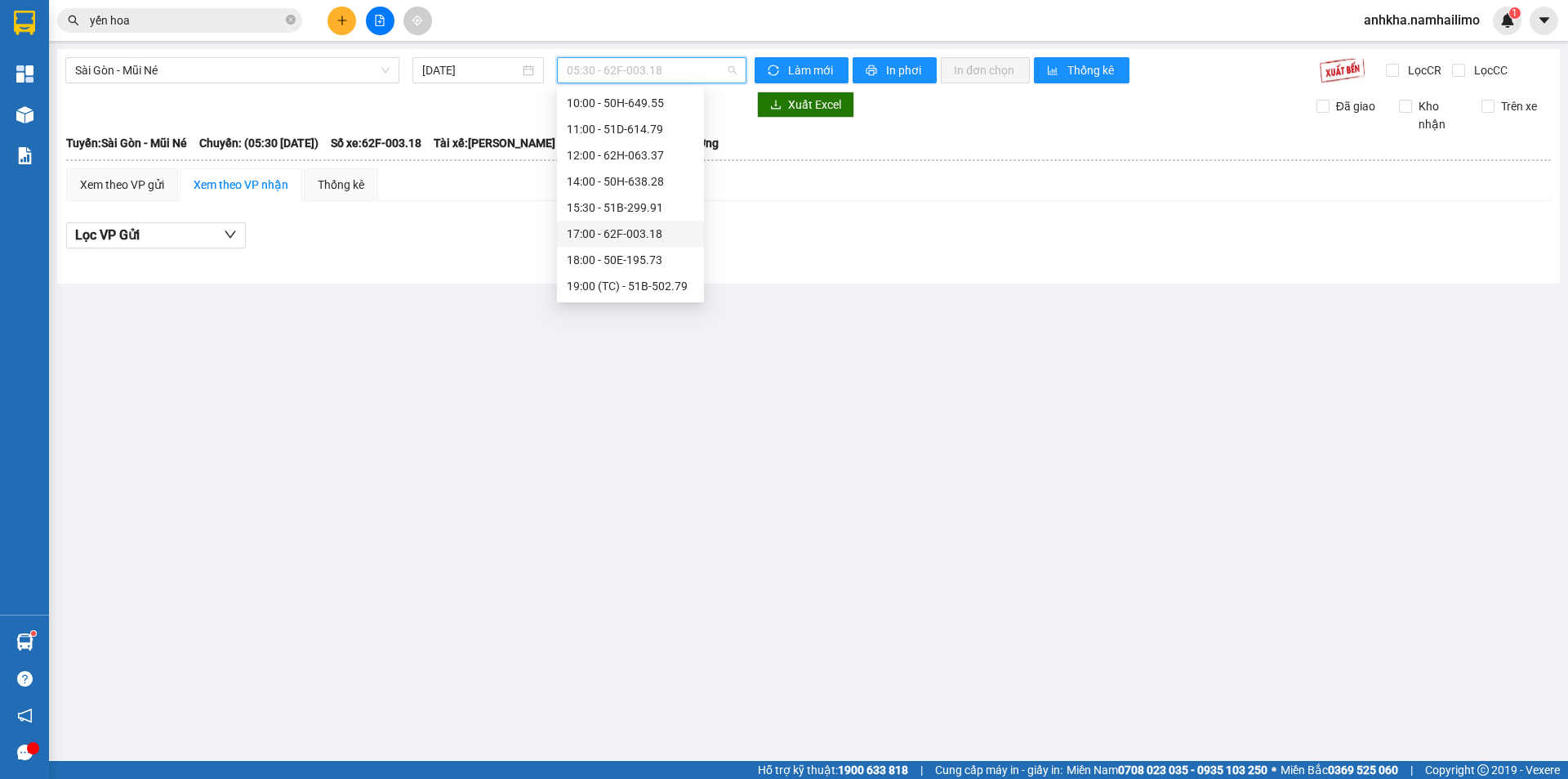
scroll to position [163, 0]
click at [597, 202] on div "15:30 - 51B-299.91" at bounding box center [630, 202] width 127 height 18
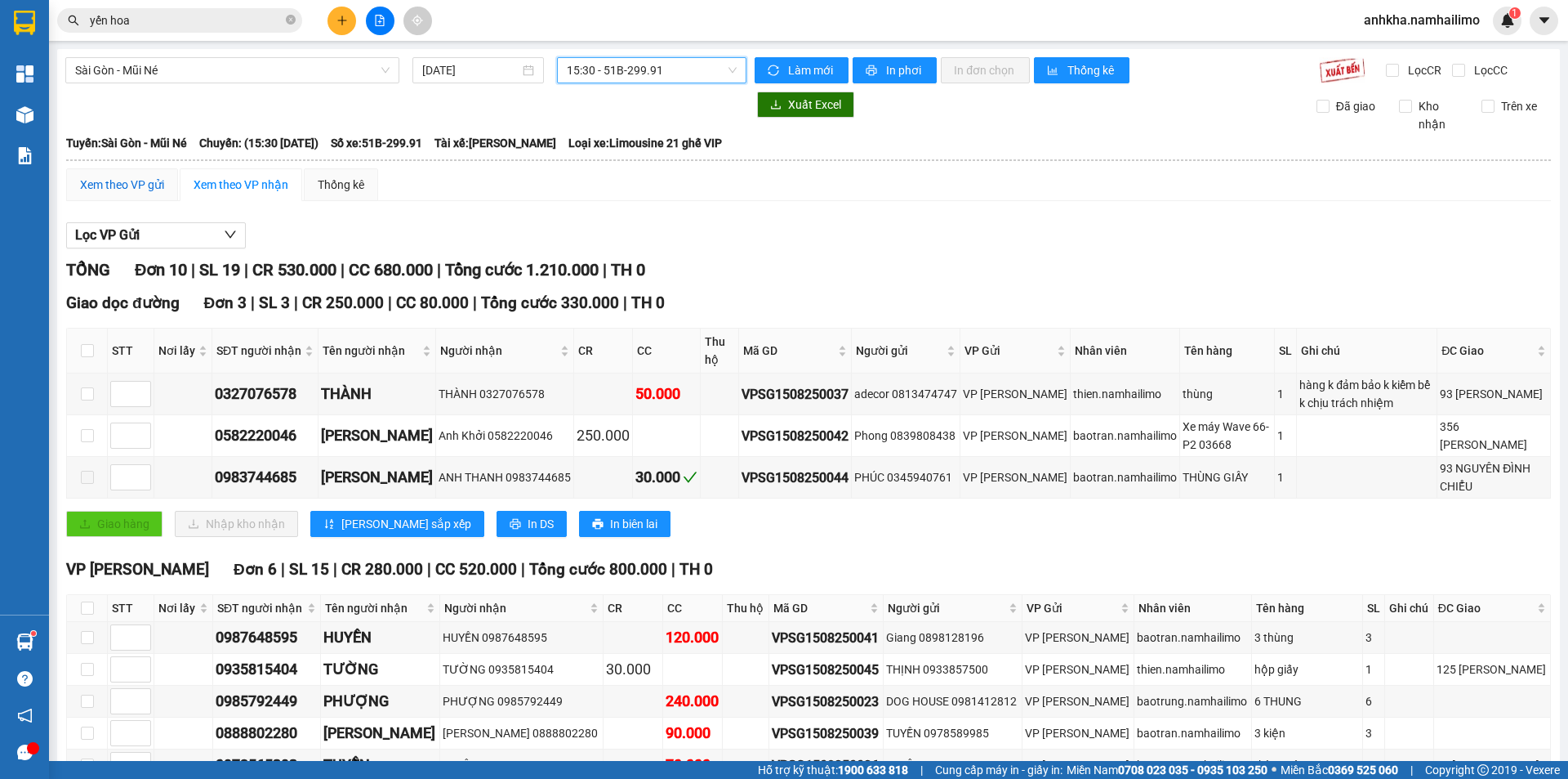
click at [127, 189] on div "Xem theo VP gửi" at bounding box center [122, 185] width 84 height 18
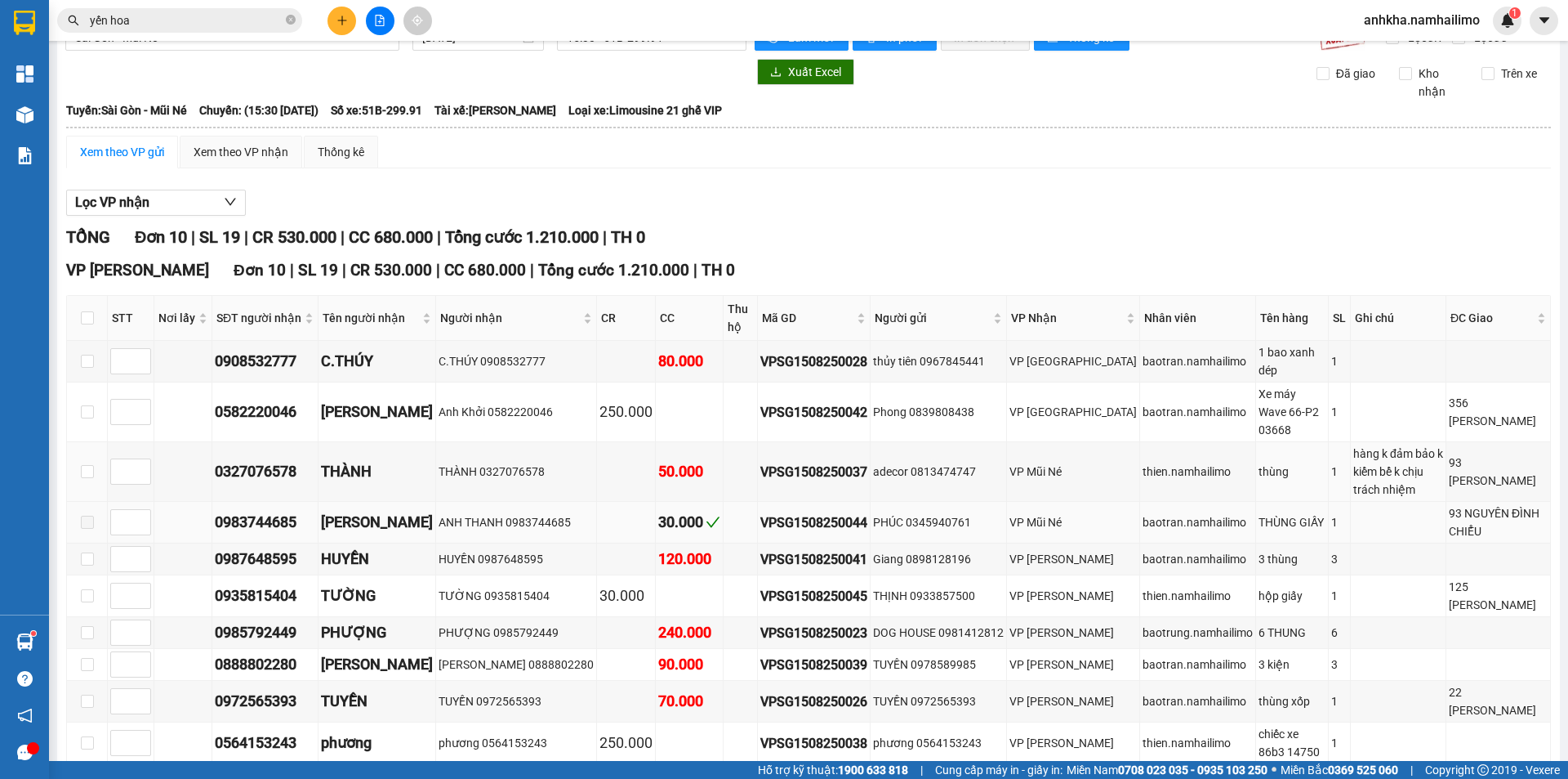
scroll to position [64, 0]
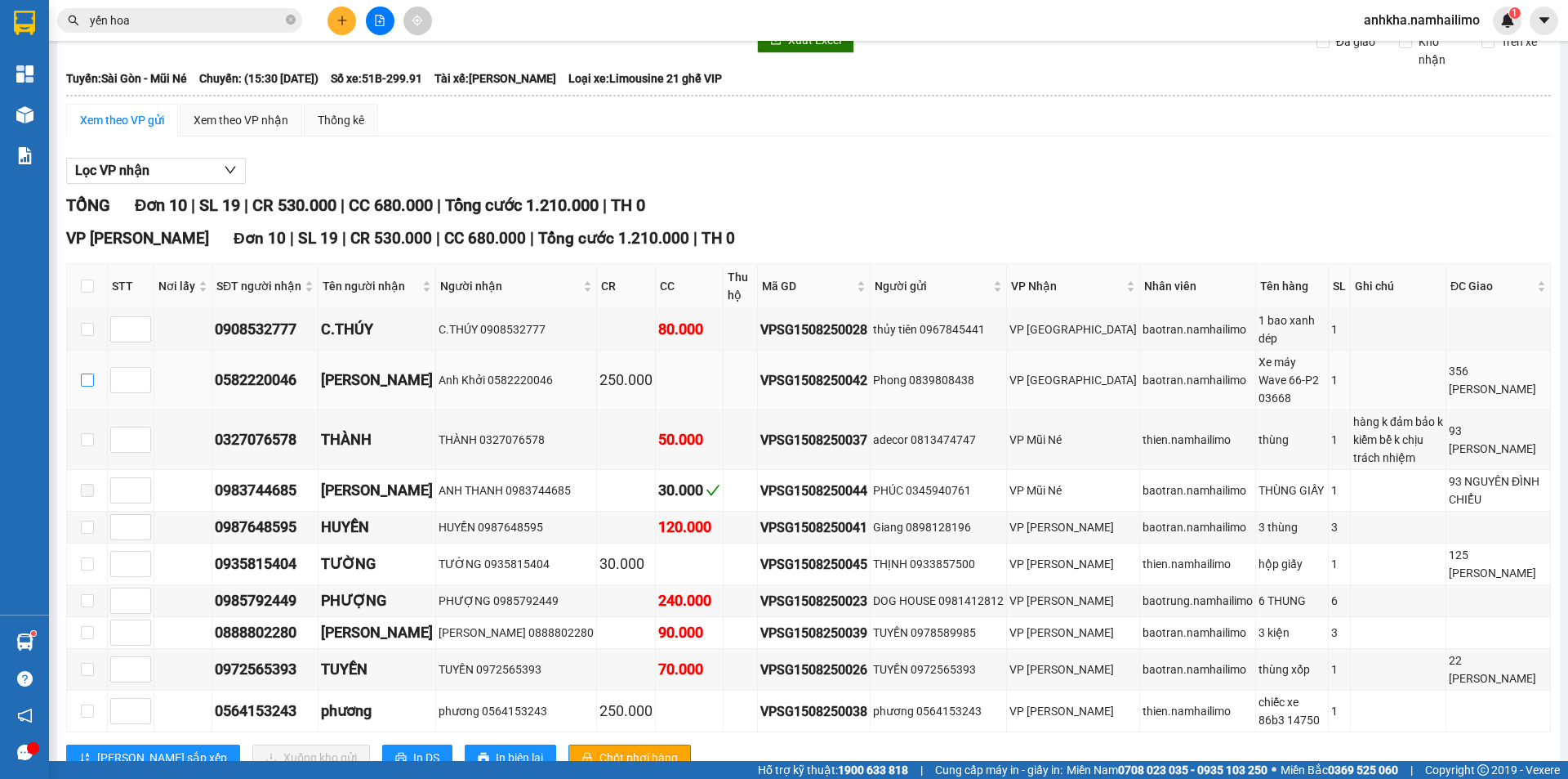
click at [86, 373] on input "checkbox" at bounding box center [87, 380] width 13 height 13
checkbox input "true"
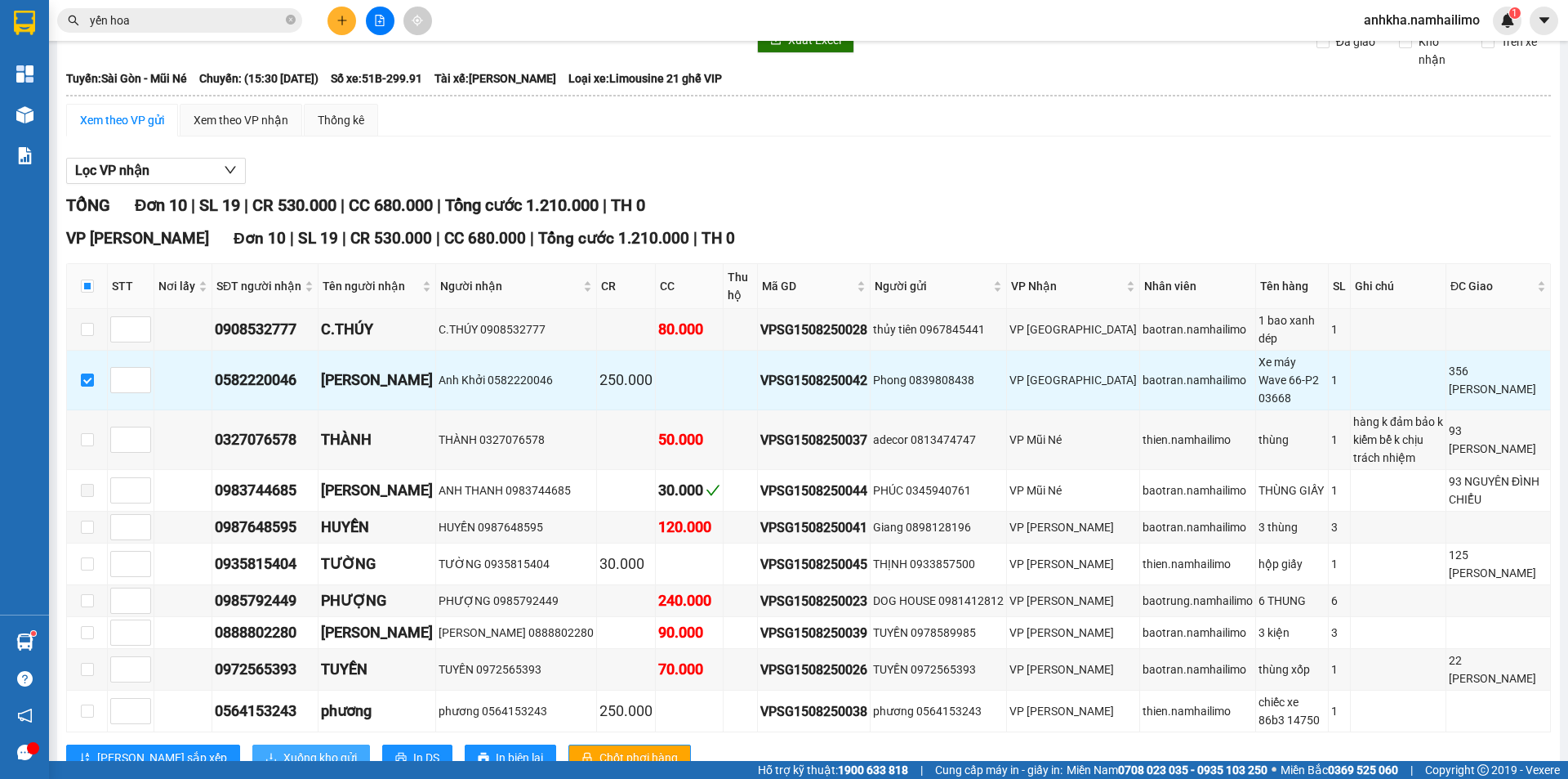
click at [252, 745] on button "Xuống kho gửi" at bounding box center [311, 757] width 117 height 26
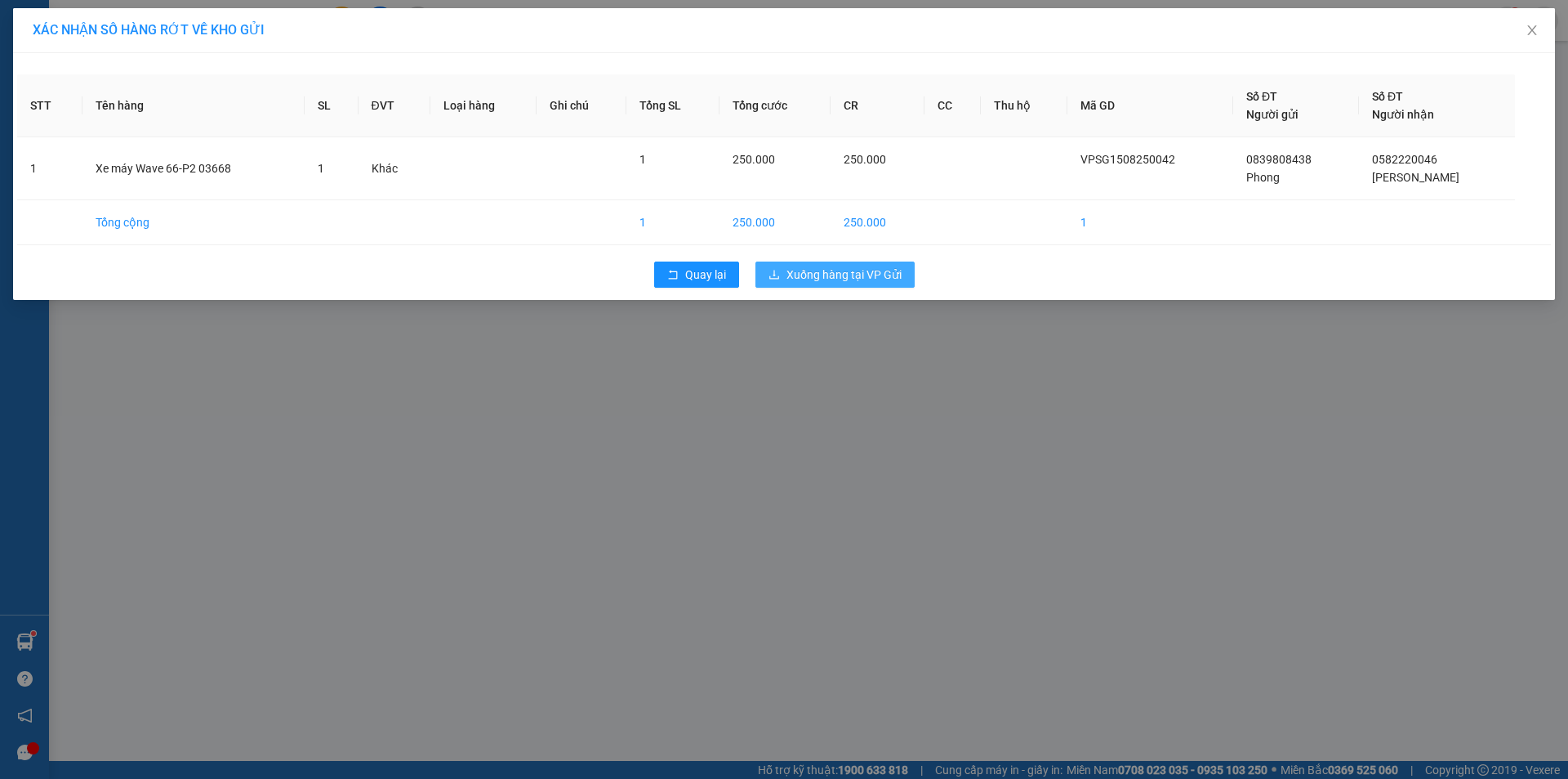
click at [810, 264] on button "Xuống hàng tại VP Gửi" at bounding box center [834, 274] width 159 height 26
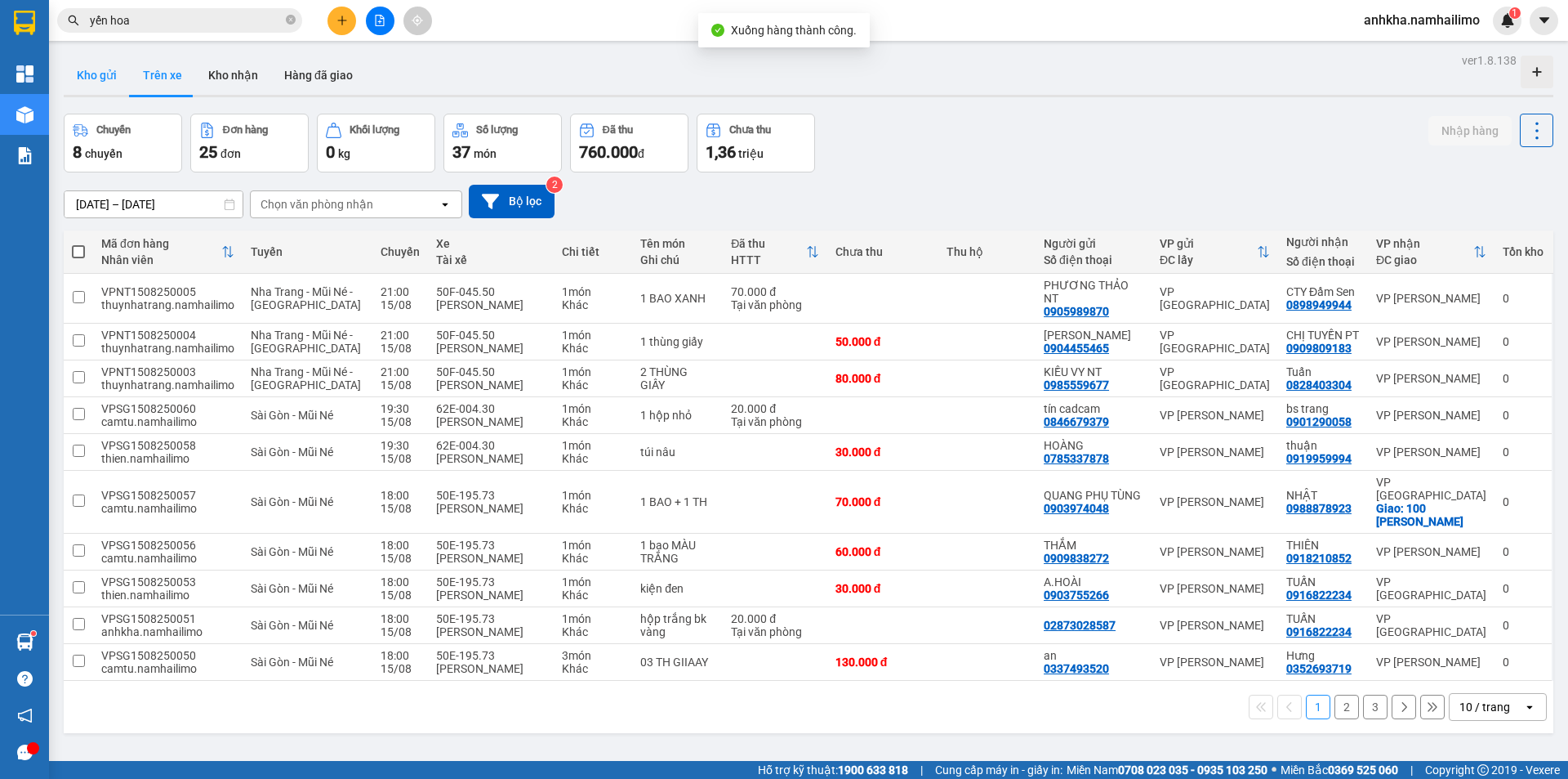
click at [114, 77] on button "Kho gửi" at bounding box center [97, 75] width 66 height 39
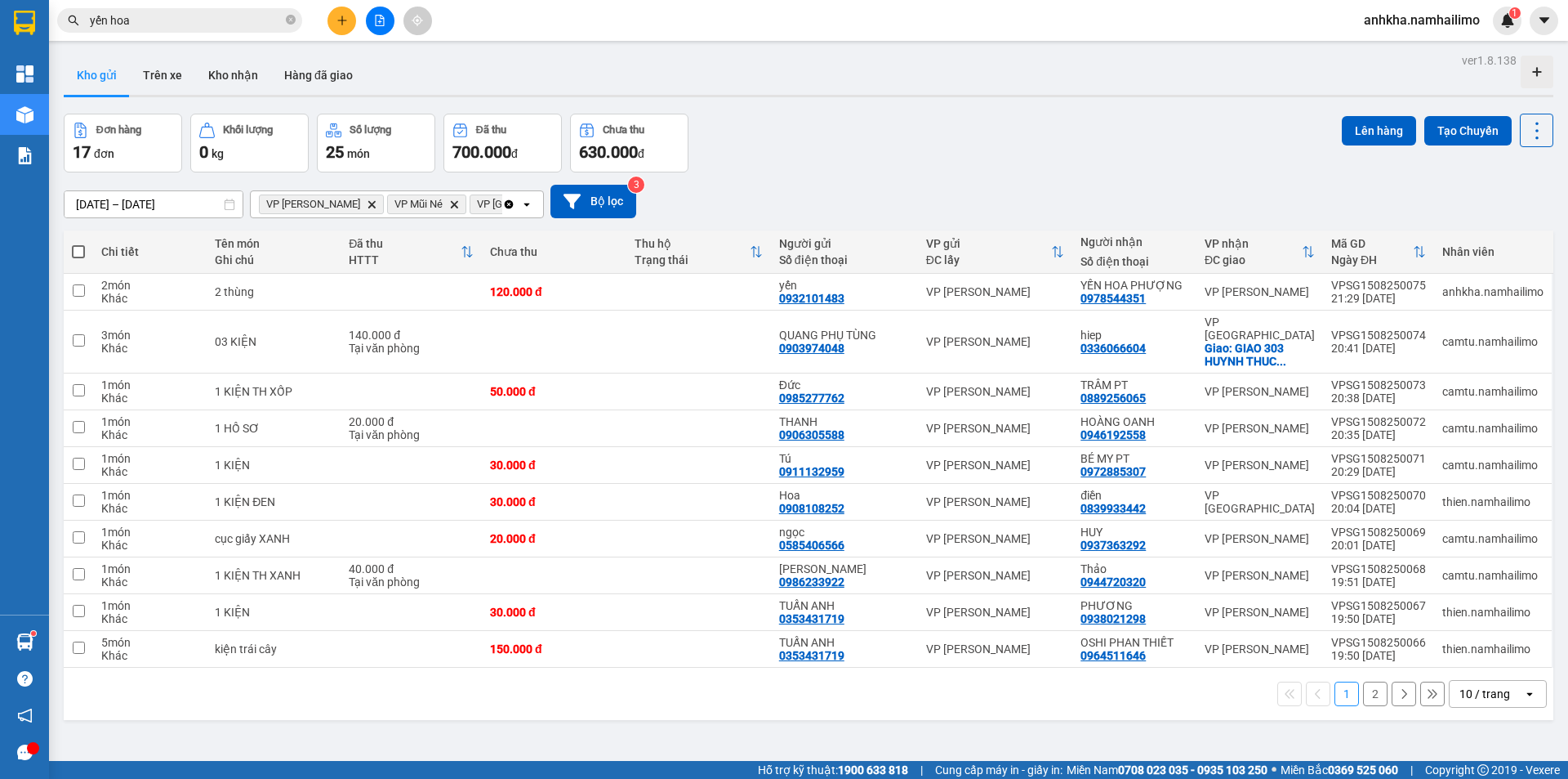
click at [366, 204] on icon "Delete" at bounding box center [371, 204] width 10 height 10
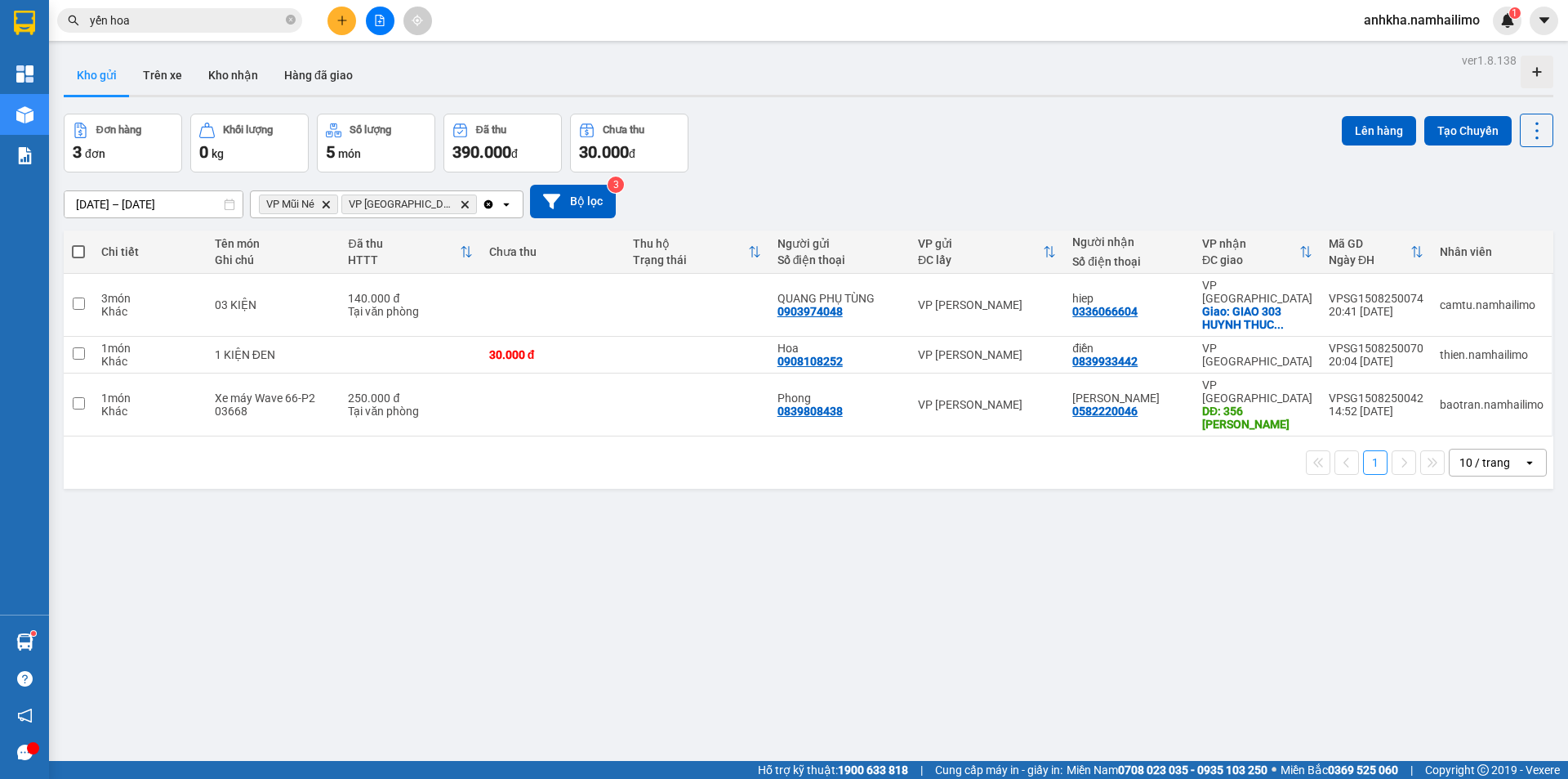
click at [334, 204] on span "VP Mũi Né Delete" at bounding box center [298, 204] width 79 height 20
click at [329, 204] on icon "Delete" at bounding box center [326, 204] width 10 height 10
click at [377, 204] on icon "Delete" at bounding box center [382, 204] width 10 height 10
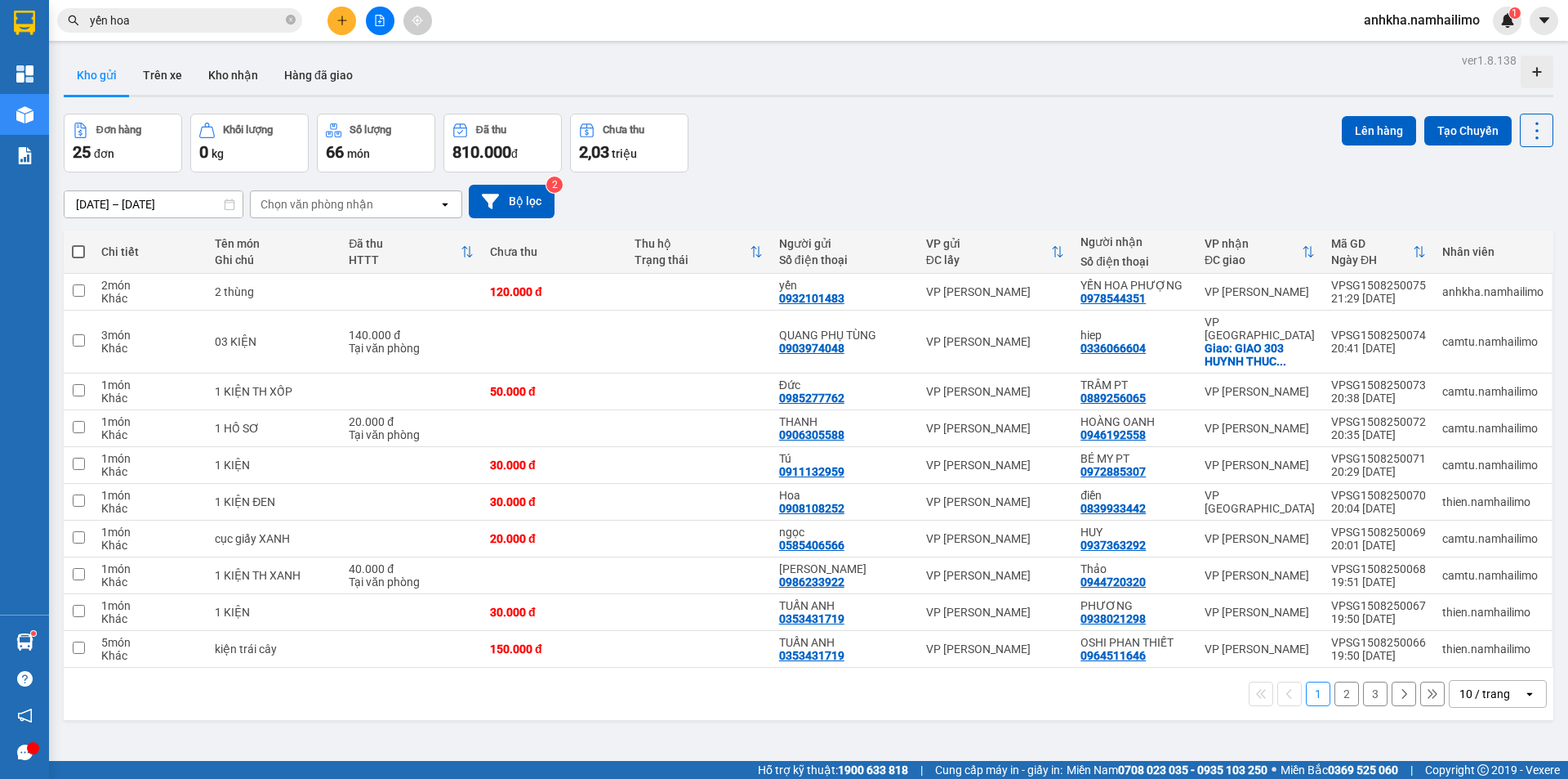
click at [1363, 683] on button "3" at bounding box center [1375, 693] width 24 height 24
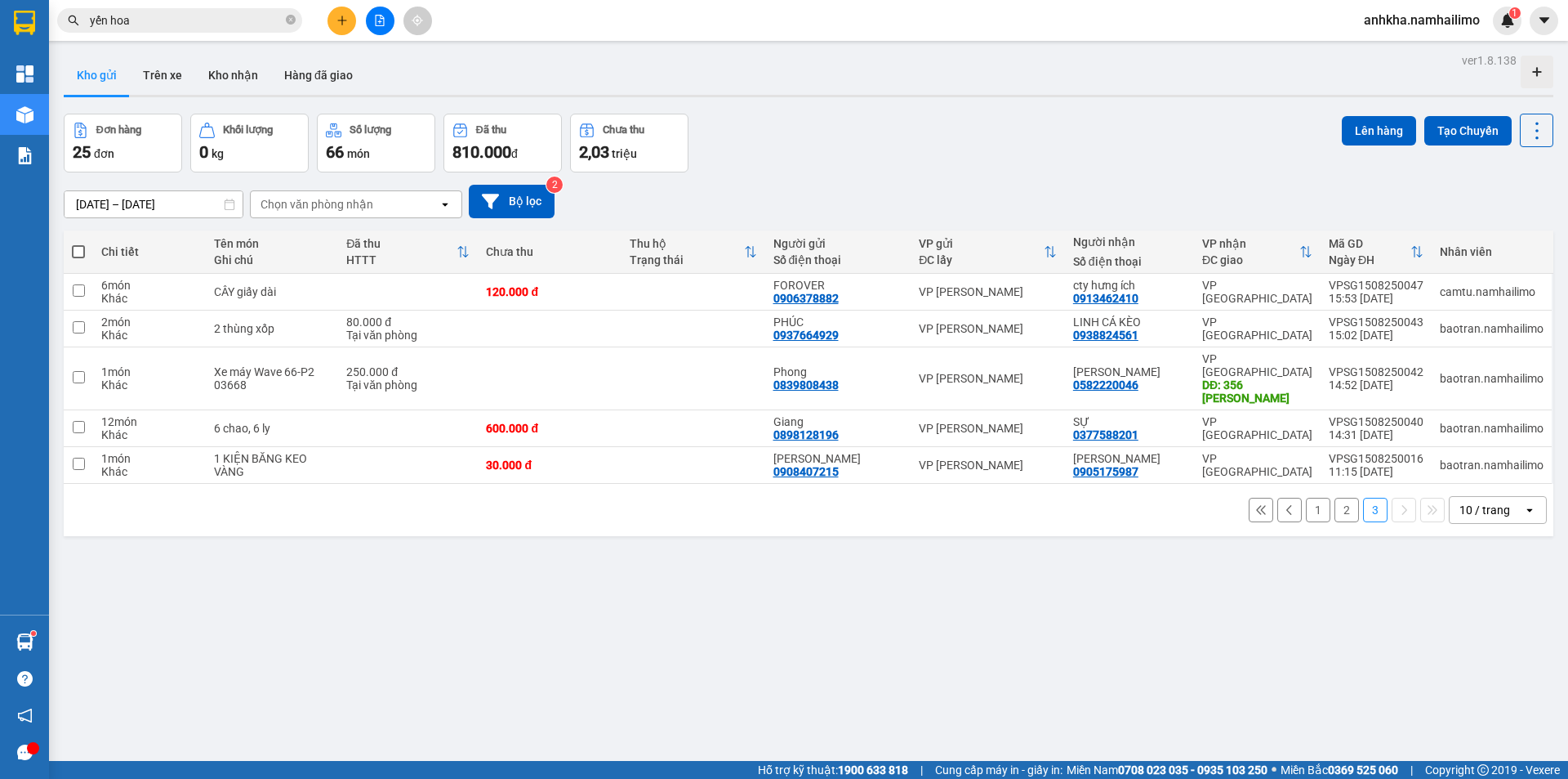
click at [1474, 502] on div "10 / trang" at bounding box center [1485, 510] width 51 height 17
drag, startPoint x: 1478, startPoint y: 677, endPoint x: 1461, endPoint y: 675, distance: 17.1
click at [1477, 677] on span "100 / trang" at bounding box center [1479, 678] width 59 height 17
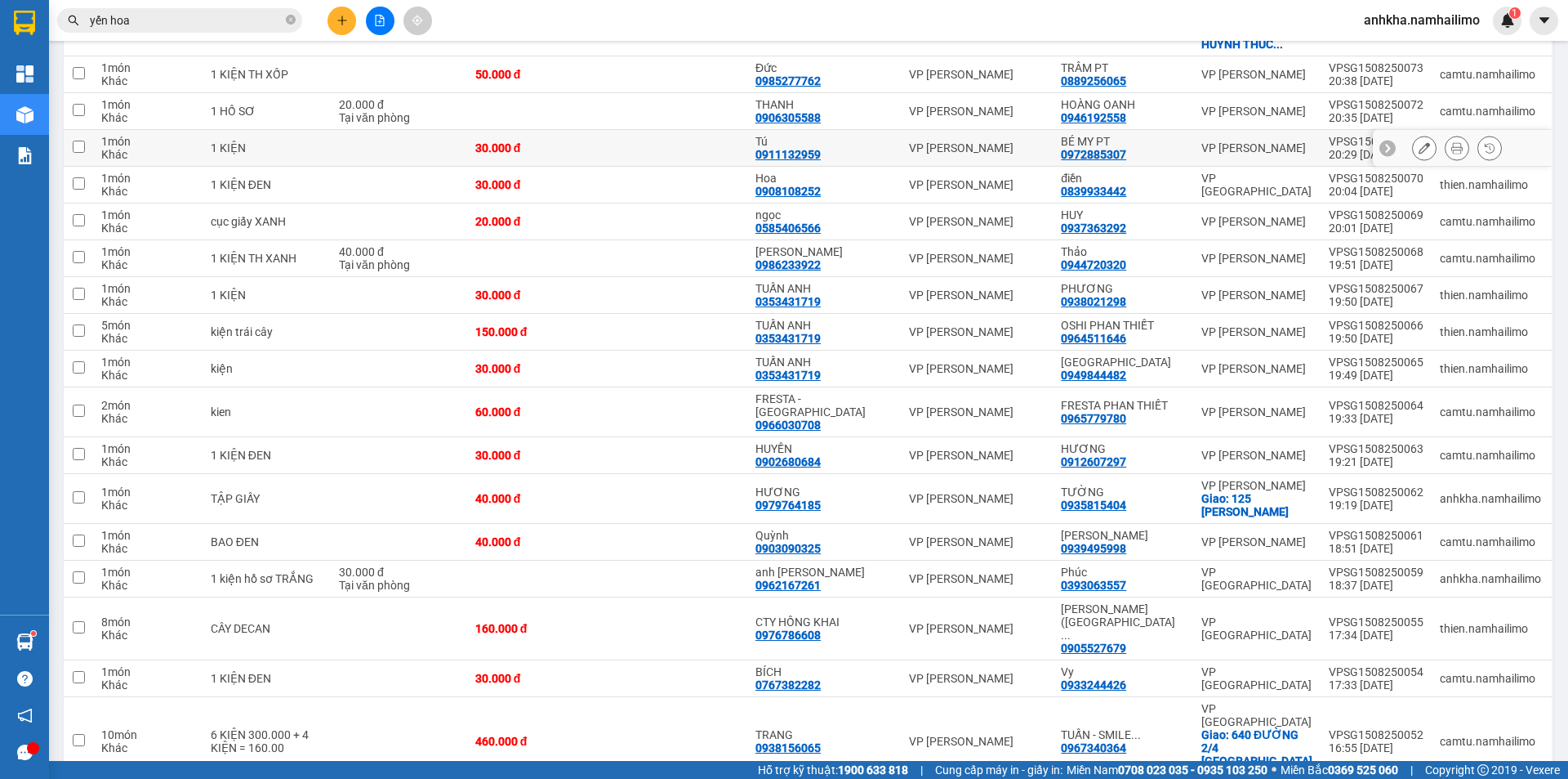
scroll to position [408, 0]
